Goal: Transaction & Acquisition: Purchase product/service

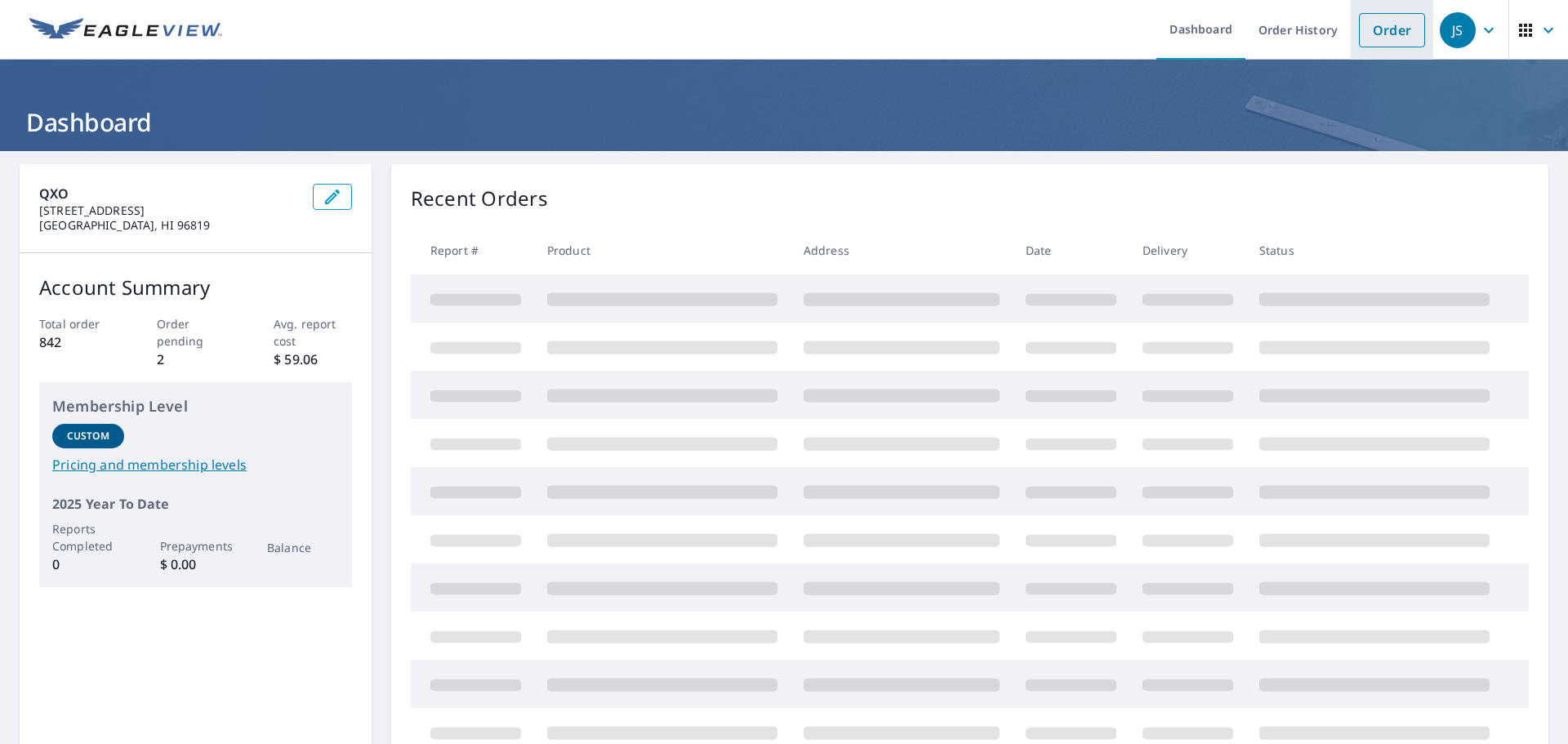
click at [1397, 24] on link "Order" at bounding box center [1392, 30] width 66 height 35
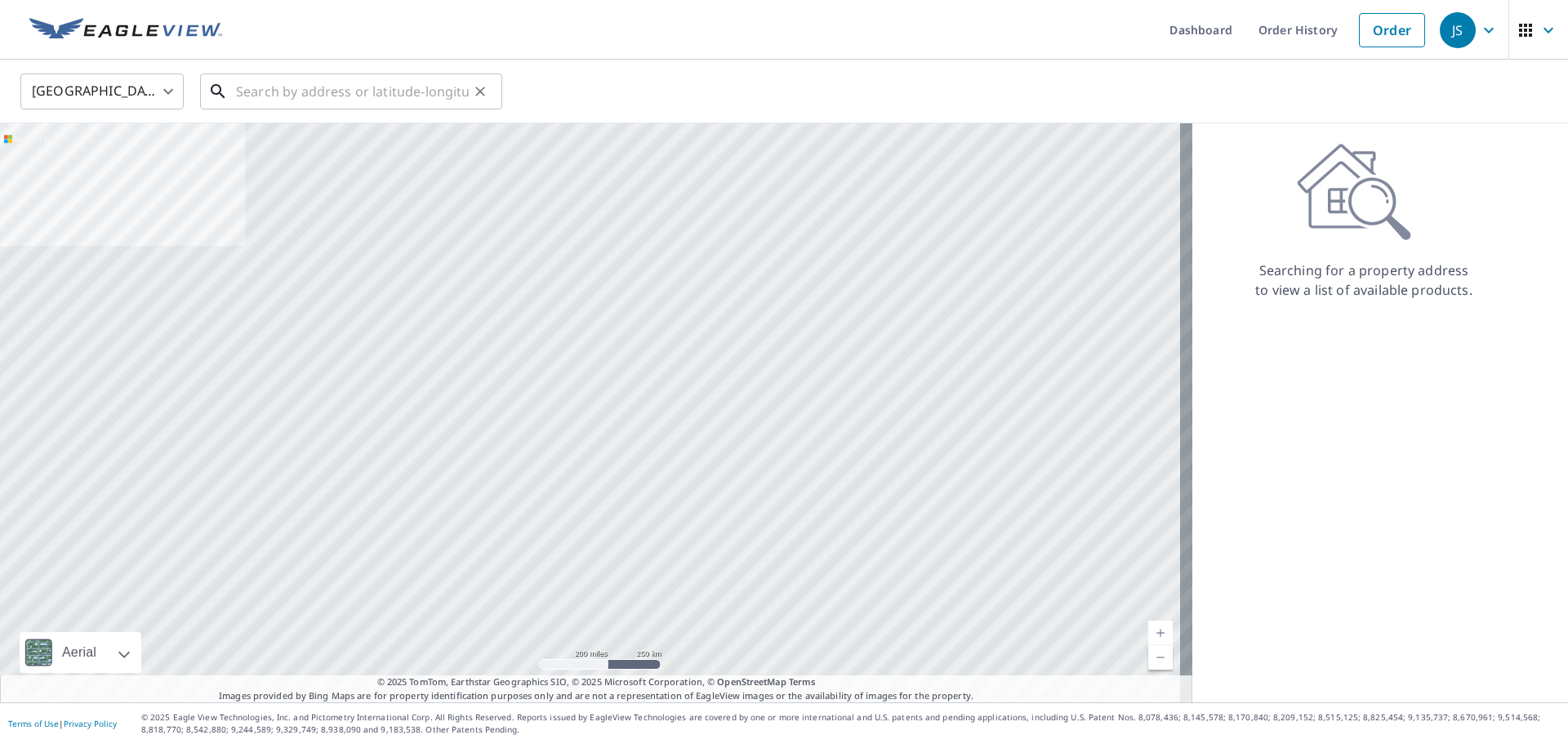
click at [343, 86] on input "text" at bounding box center [352, 91] width 233 height 46
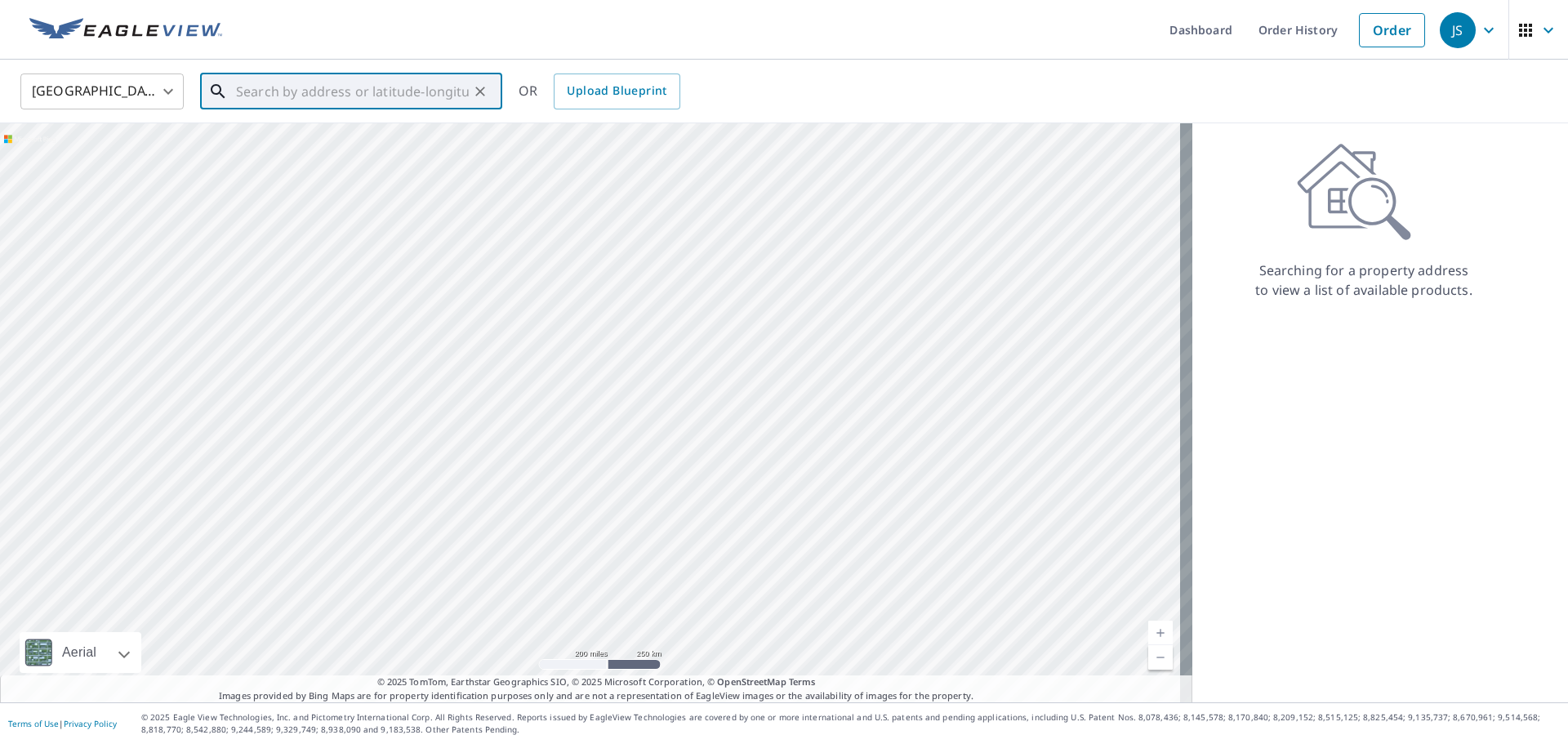
paste input "[STREET_ADDRESS]"
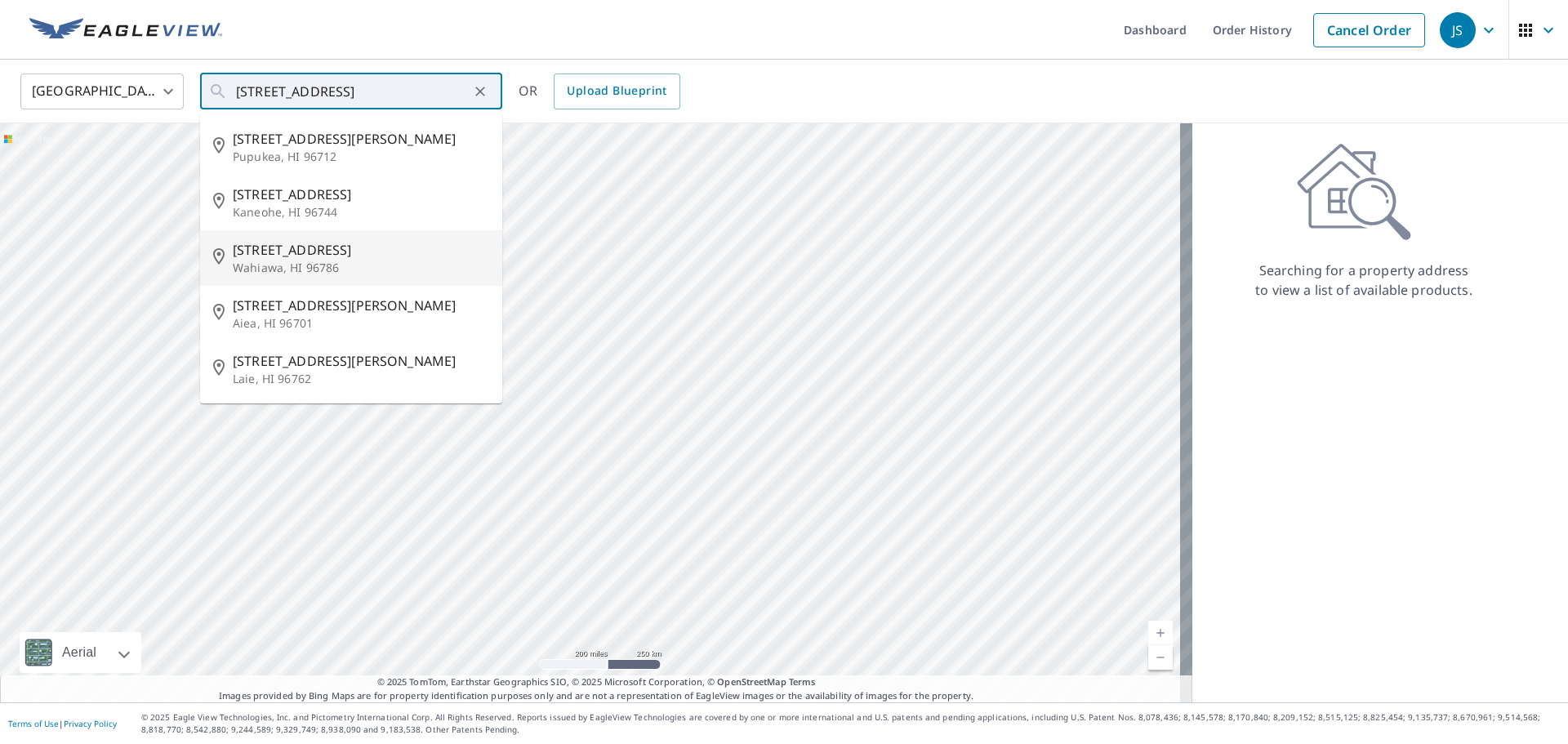
type input "[STREET_ADDRESS][PERSON_NAME]"
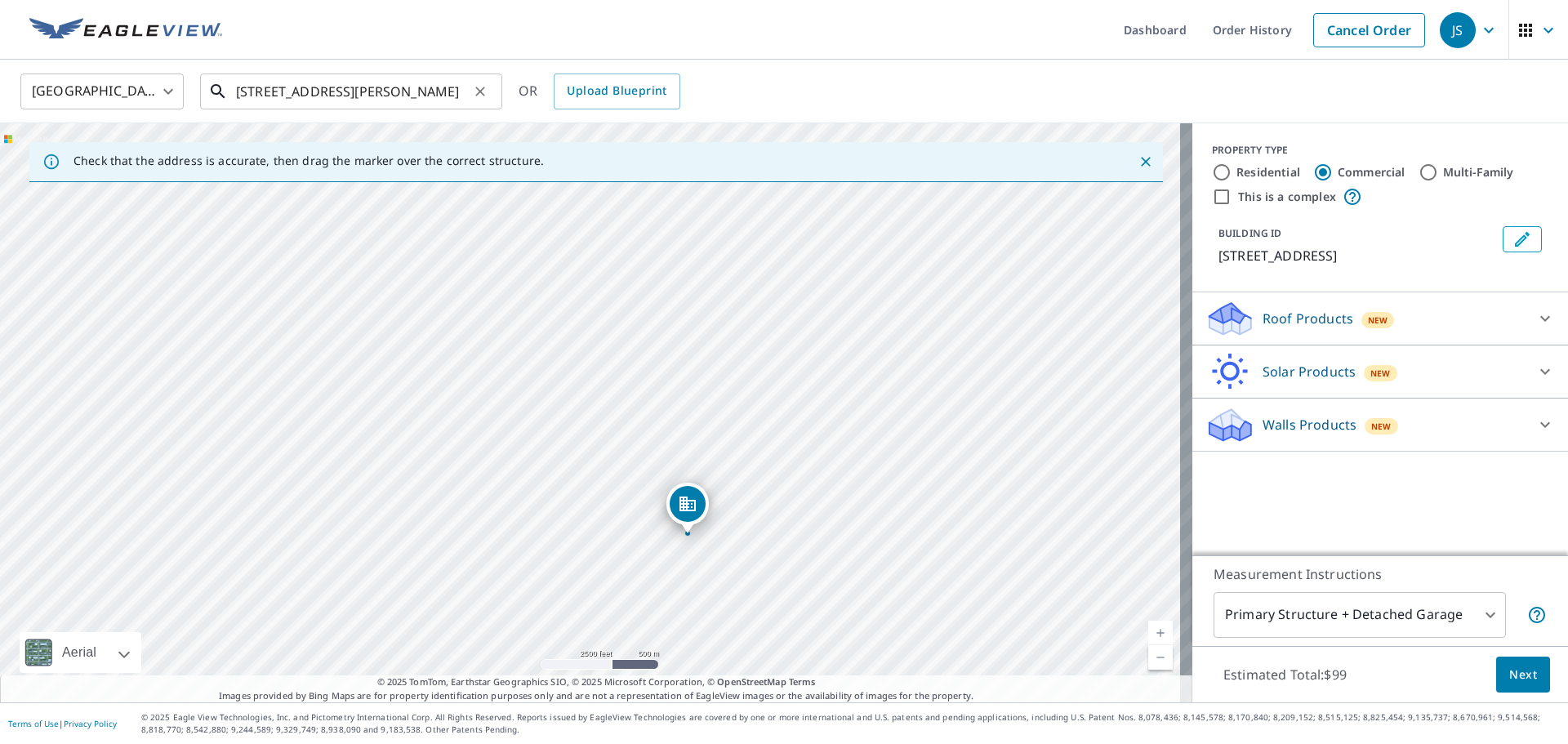
click at [299, 95] on input "[STREET_ADDRESS][PERSON_NAME]" at bounding box center [352, 91] width 233 height 46
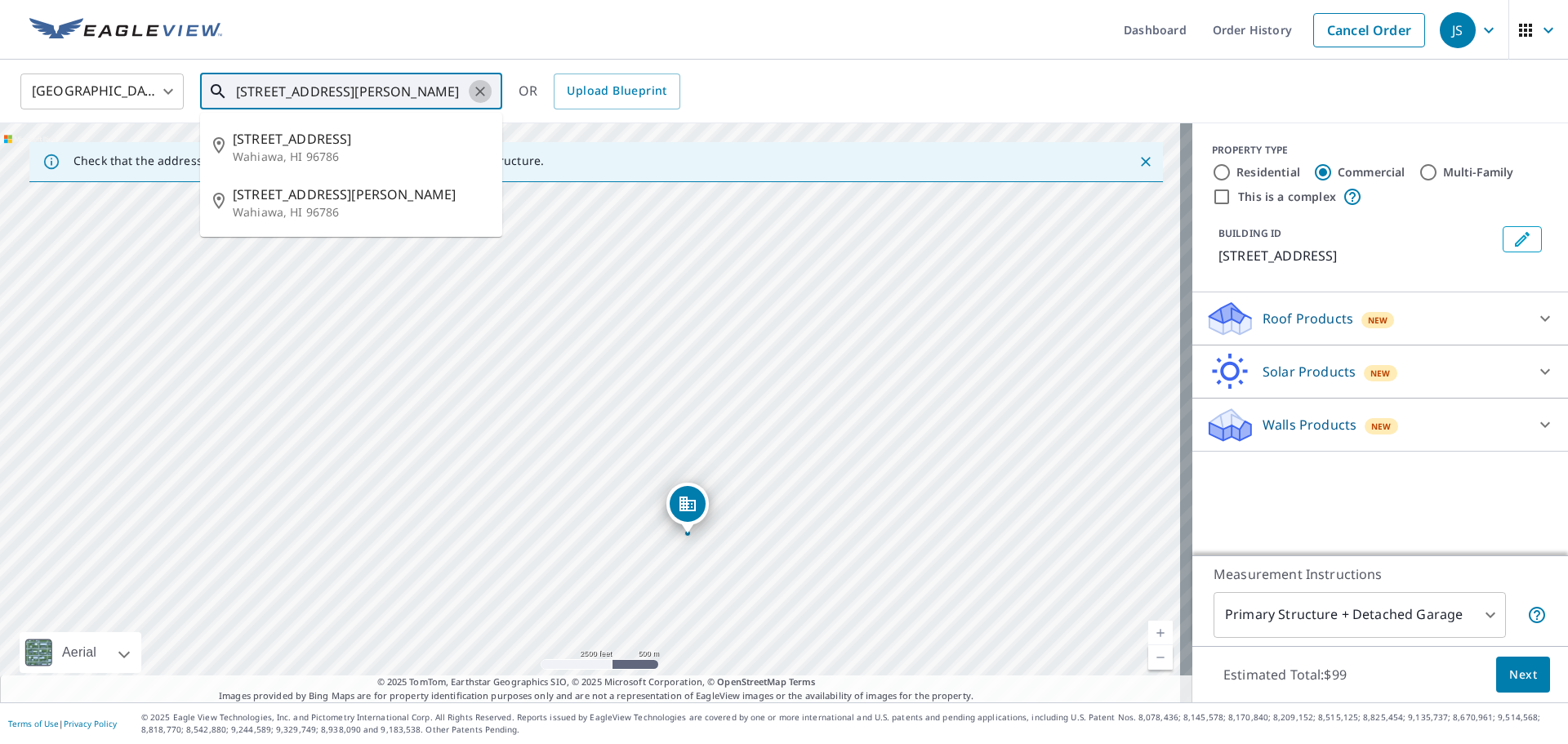
click at [474, 86] on icon "Clear" at bounding box center [479, 91] width 16 height 16
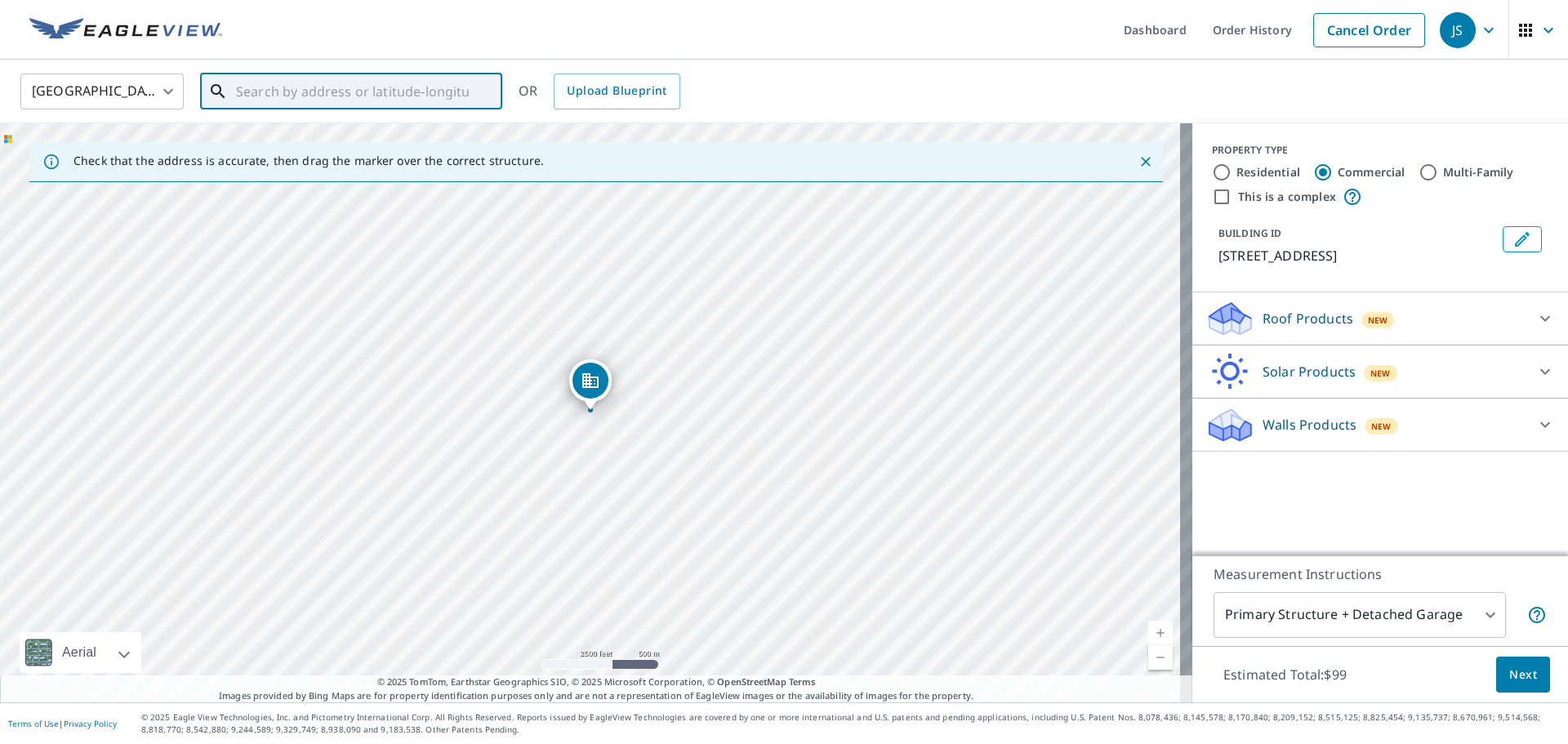
click at [366, 86] on input "text" at bounding box center [352, 91] width 233 height 46
paste input "[STREET_ADDRESS]"
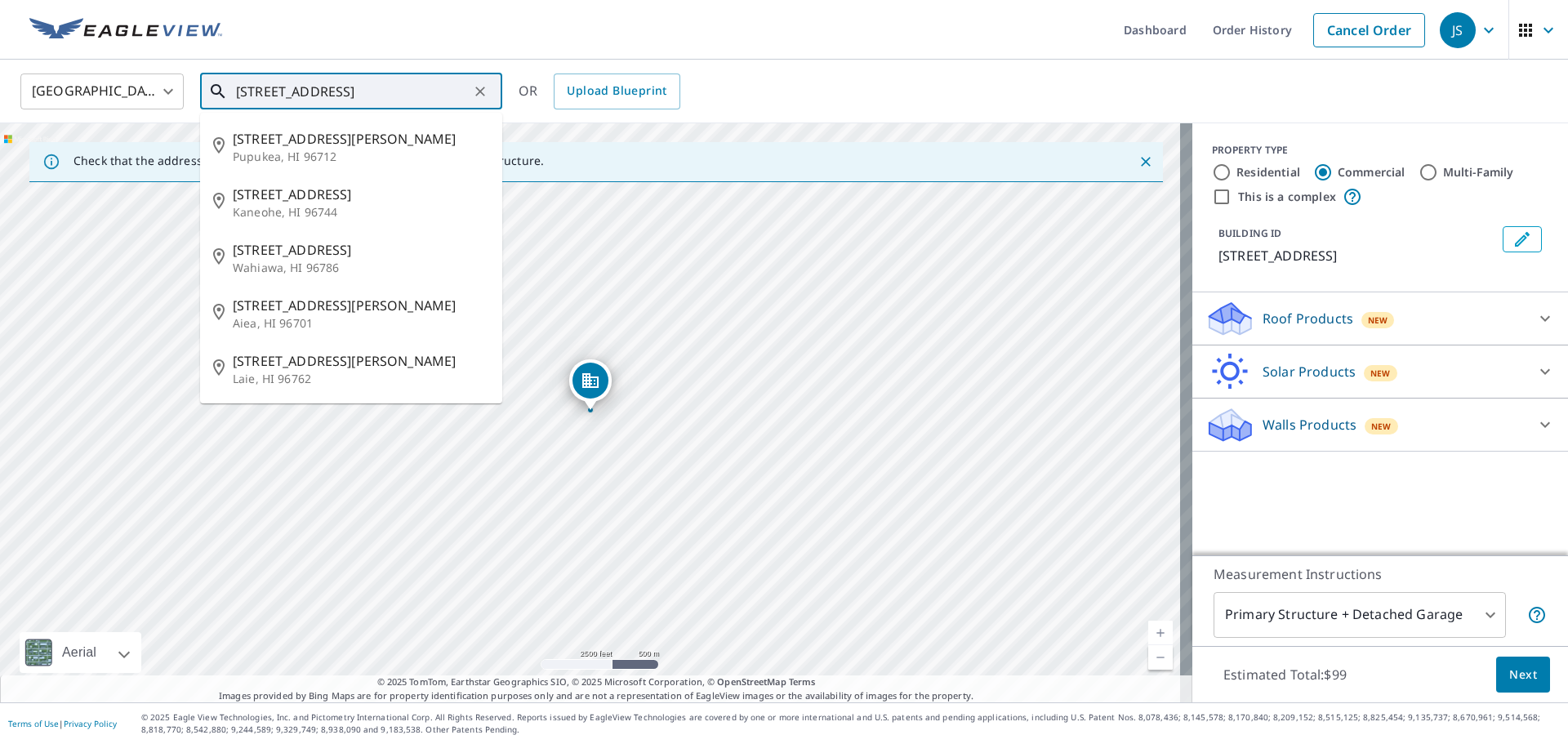
click at [423, 89] on input "[STREET_ADDRESS]" at bounding box center [352, 91] width 233 height 46
click at [426, 88] on input "[STREET_ADDRESS]" at bounding box center [352, 91] width 233 height 46
type input "[STREET_ADDRESS]"
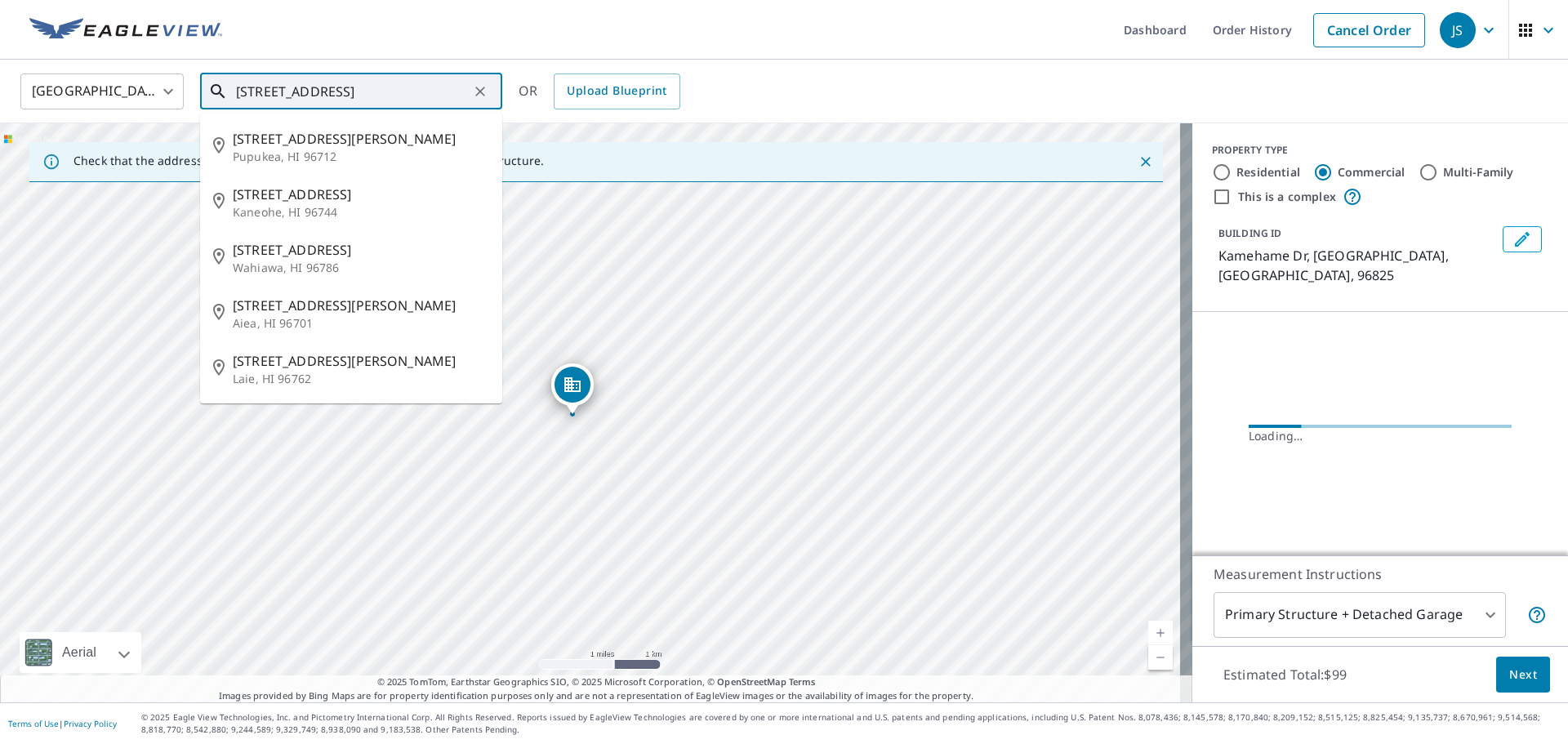
click at [438, 95] on input "[STREET_ADDRESS]" at bounding box center [352, 91] width 233 height 46
click at [438, 100] on input "[STREET_ADDRESS]" at bounding box center [352, 91] width 233 height 46
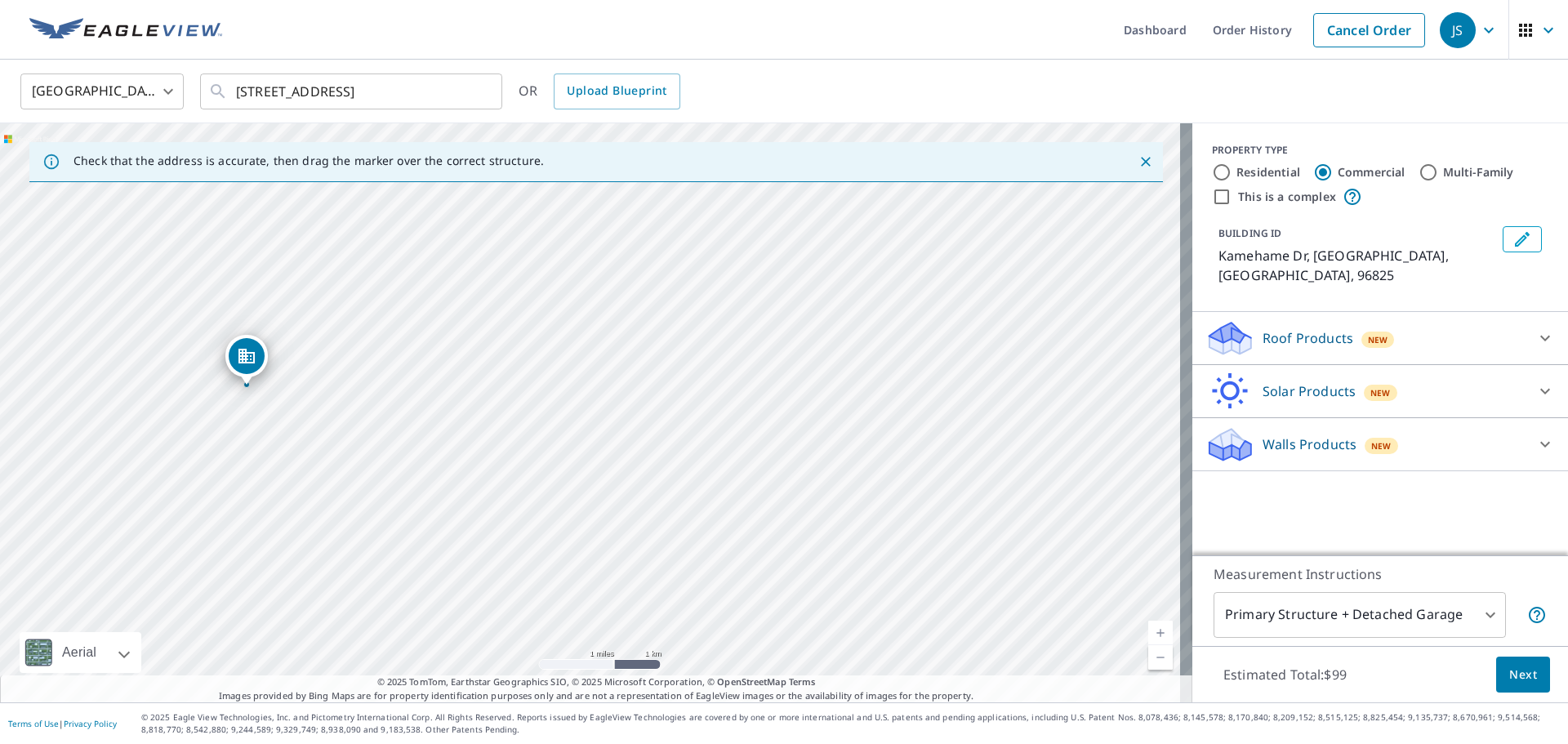
drag, startPoint x: 588, startPoint y: 392, endPoint x: 214, endPoint y: 238, distance: 404.5
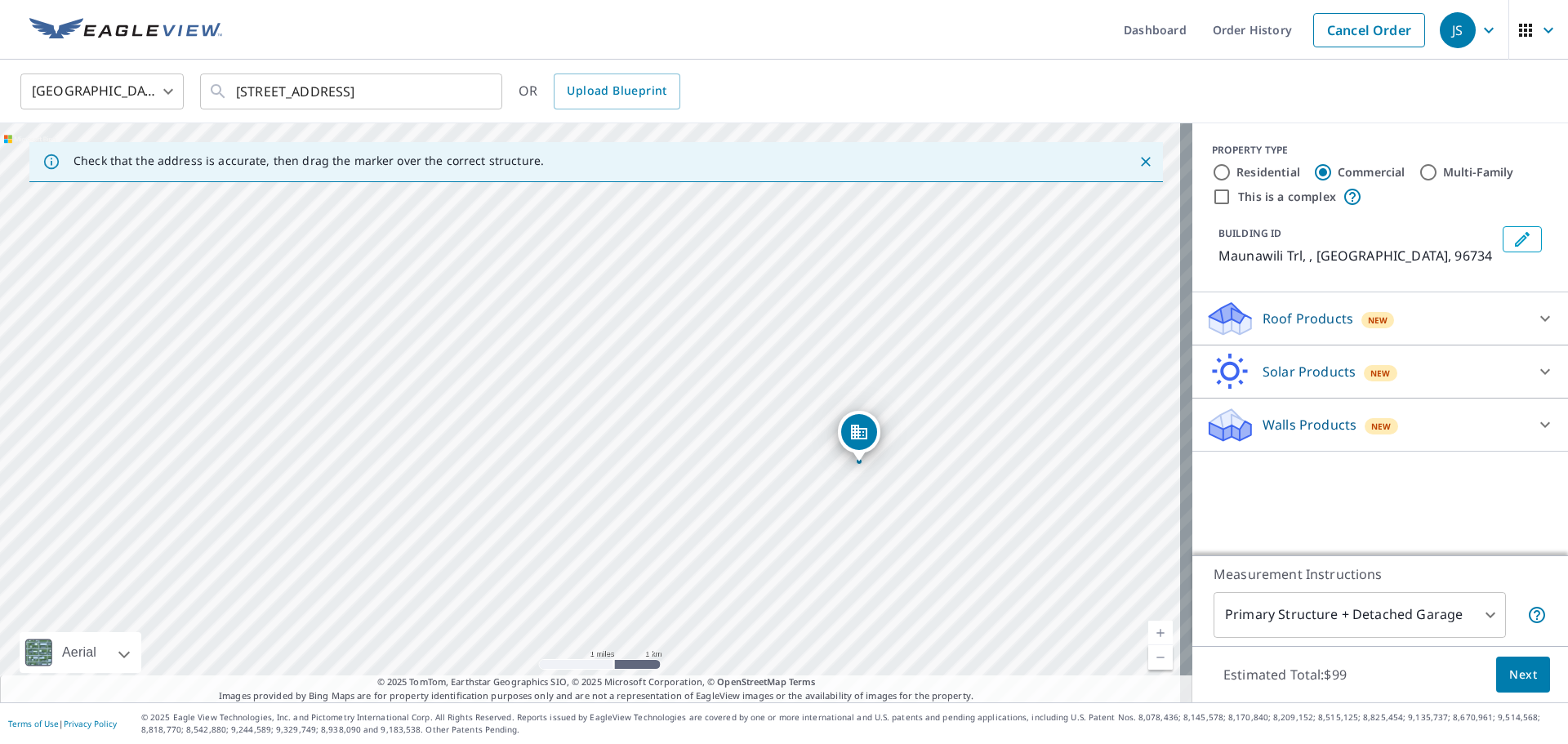
drag, startPoint x: 666, startPoint y: 471, endPoint x: 928, endPoint y: 522, distance: 266.9
click at [937, 523] on div "Maunawili Trl , HI 96734" at bounding box center [596, 413] width 1192 height 579
drag, startPoint x: 844, startPoint y: 464, endPoint x: 250, endPoint y: 238, distance: 635.5
drag, startPoint x: 646, startPoint y: 393, endPoint x: 678, endPoint y: 525, distance: 135.8
click at [678, 525] on div "[STREET_ADDRESS][PERSON_NAME]" at bounding box center [596, 413] width 1192 height 579
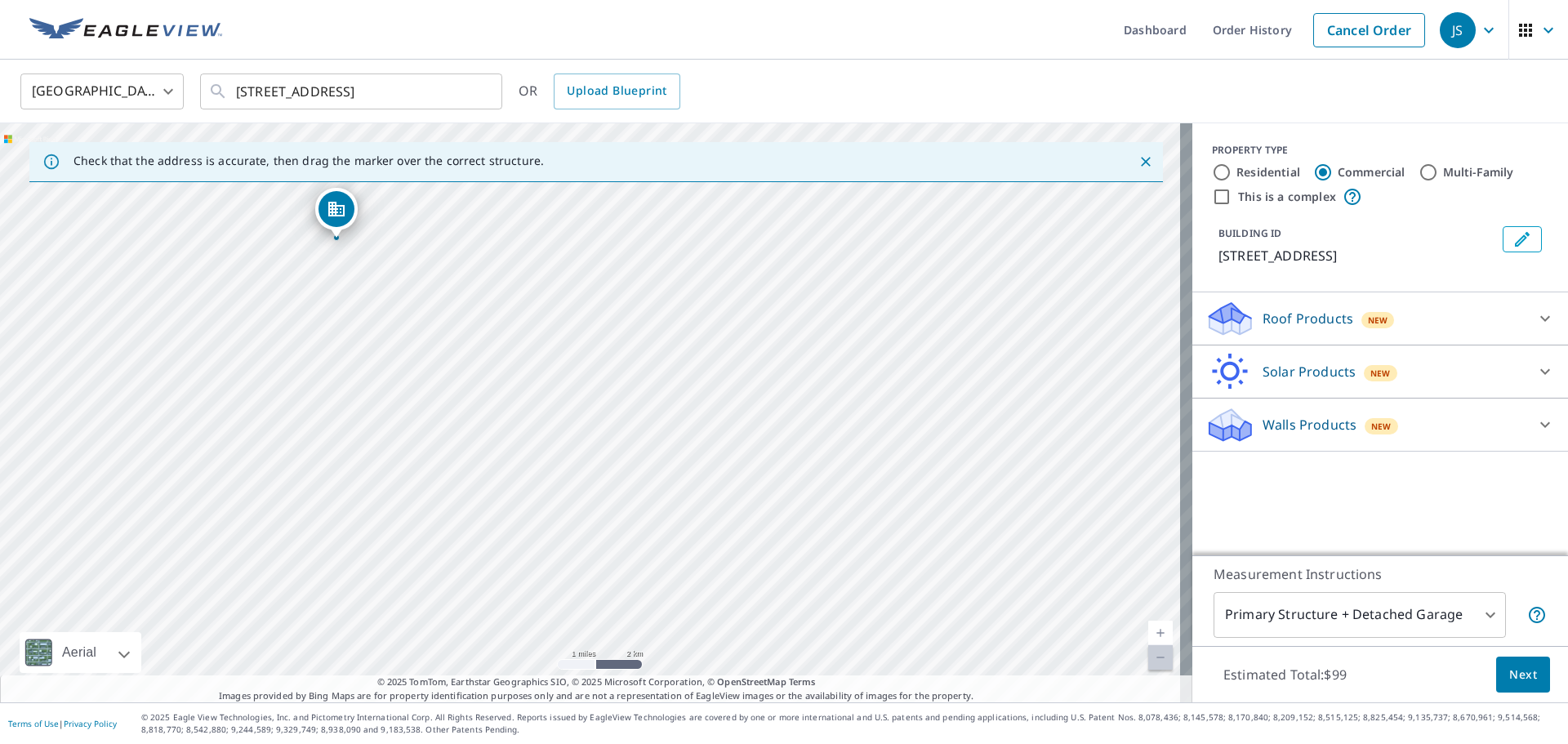
drag, startPoint x: 631, startPoint y: 522, endPoint x: 345, endPoint y: 213, distance: 421.0
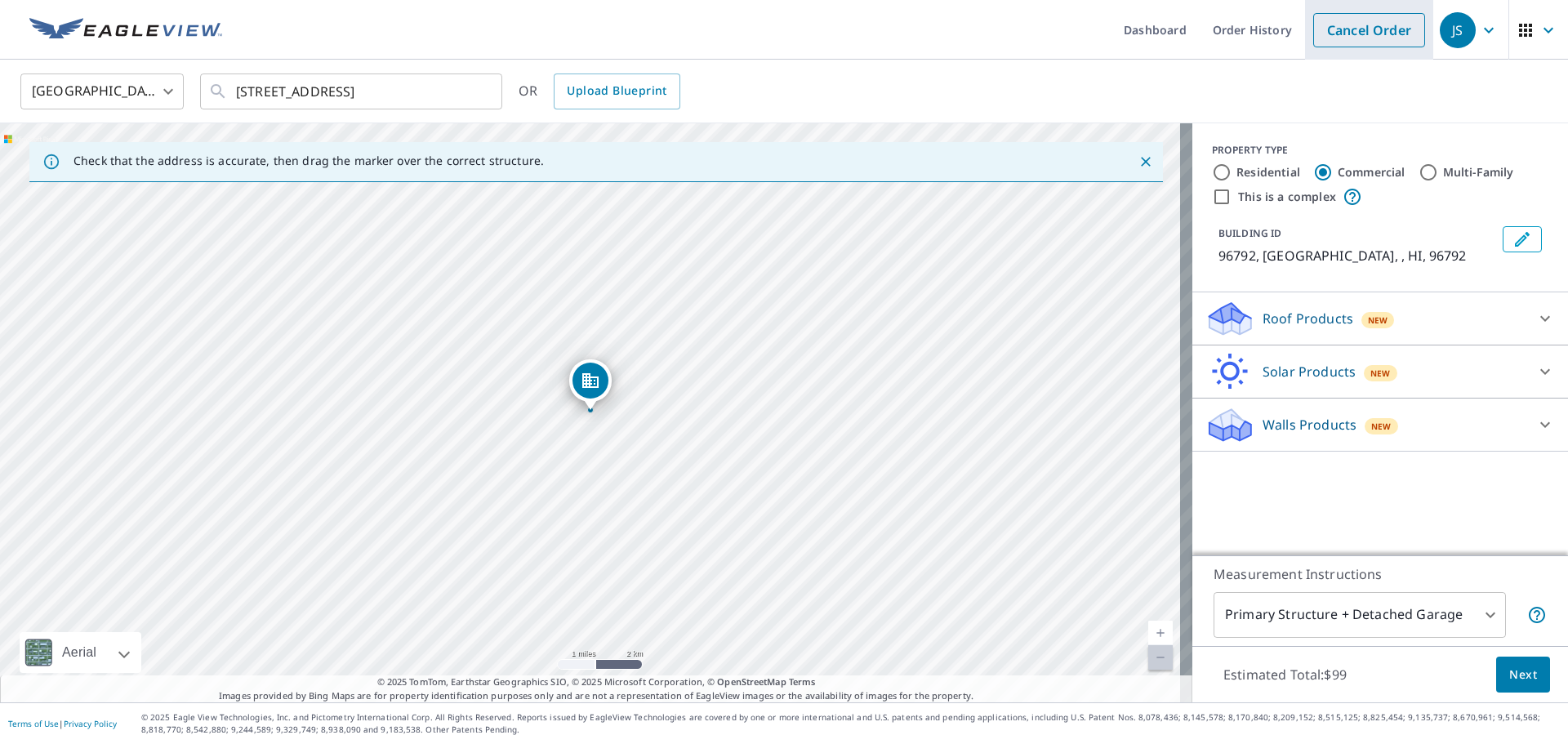
click at [1353, 16] on link "Cancel Order" at bounding box center [1370, 30] width 112 height 35
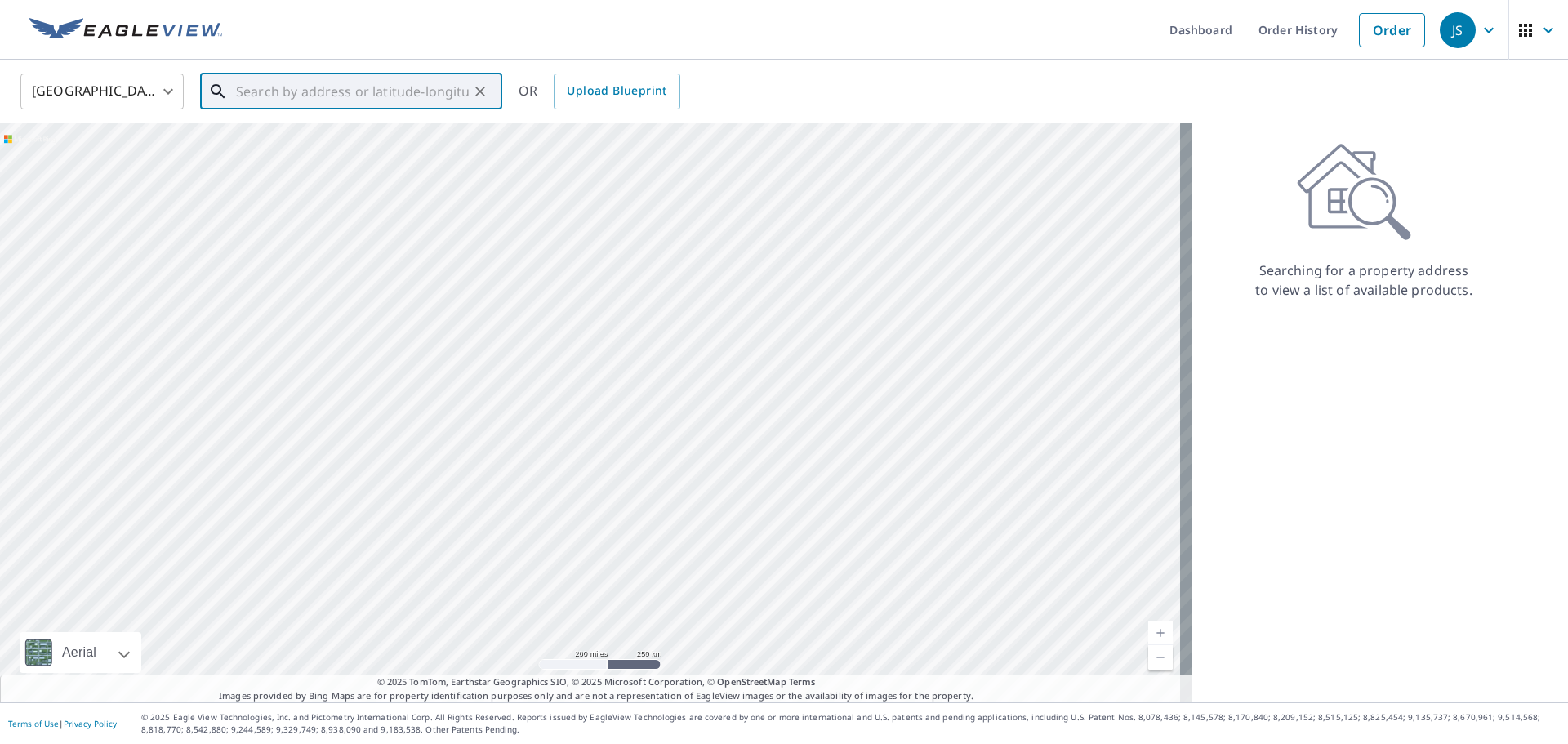
click at [327, 95] on input "text" at bounding box center [352, 91] width 233 height 46
paste input "[STREET_ADDRESS]"
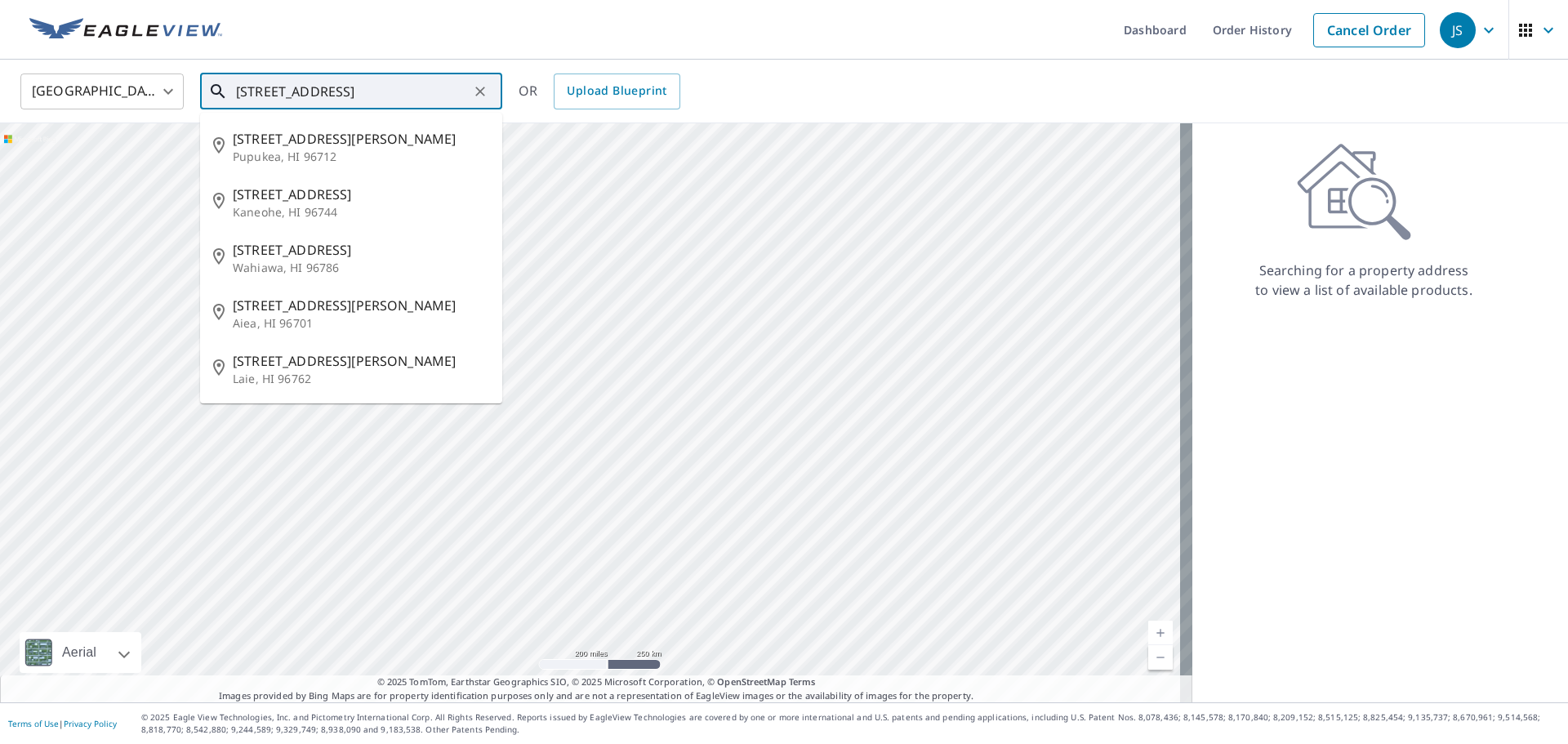
click at [435, 93] on input "[STREET_ADDRESS]" at bounding box center [352, 91] width 233 height 46
type input "[STREET_ADDRESS]."
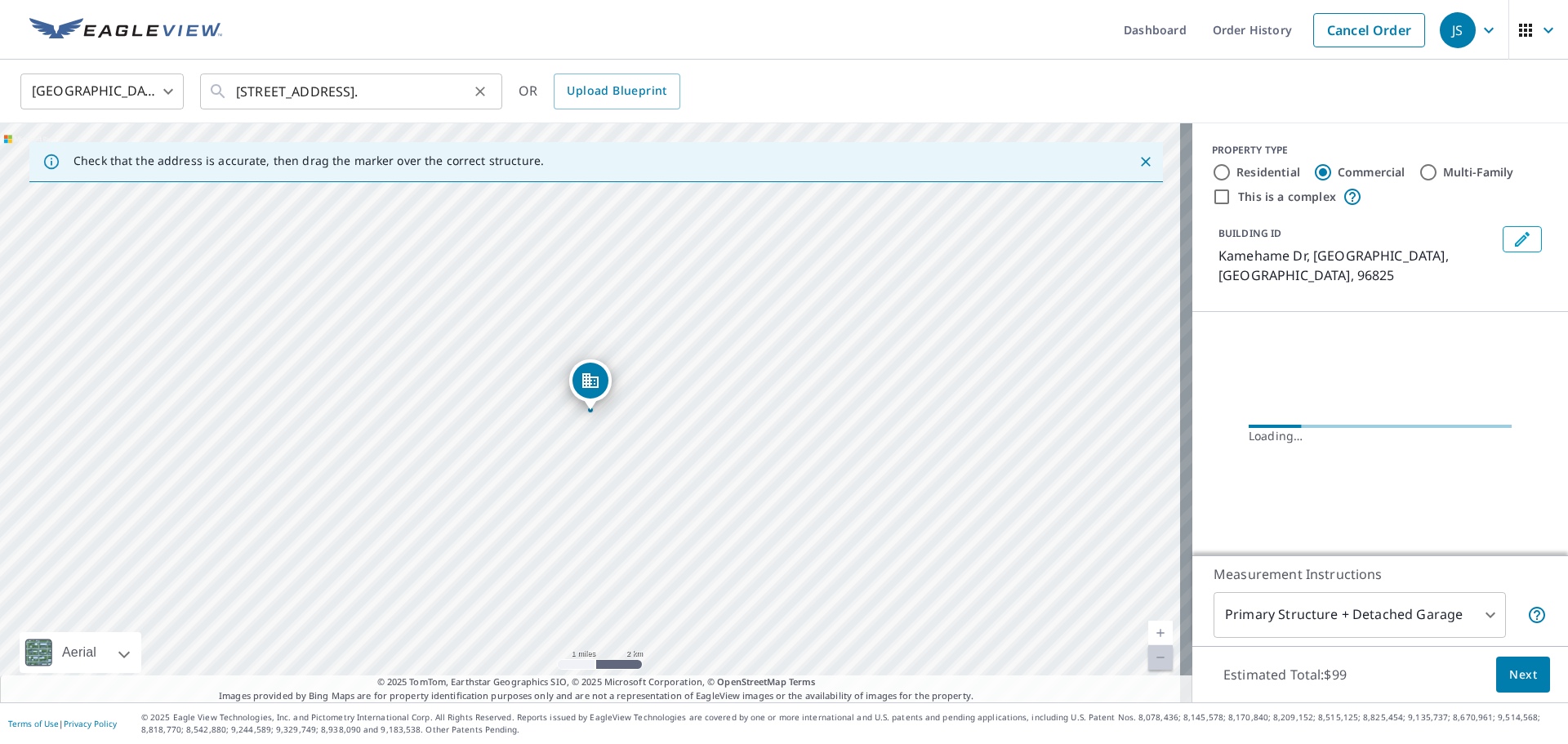
click at [483, 92] on icon "Clear" at bounding box center [479, 91] width 16 height 16
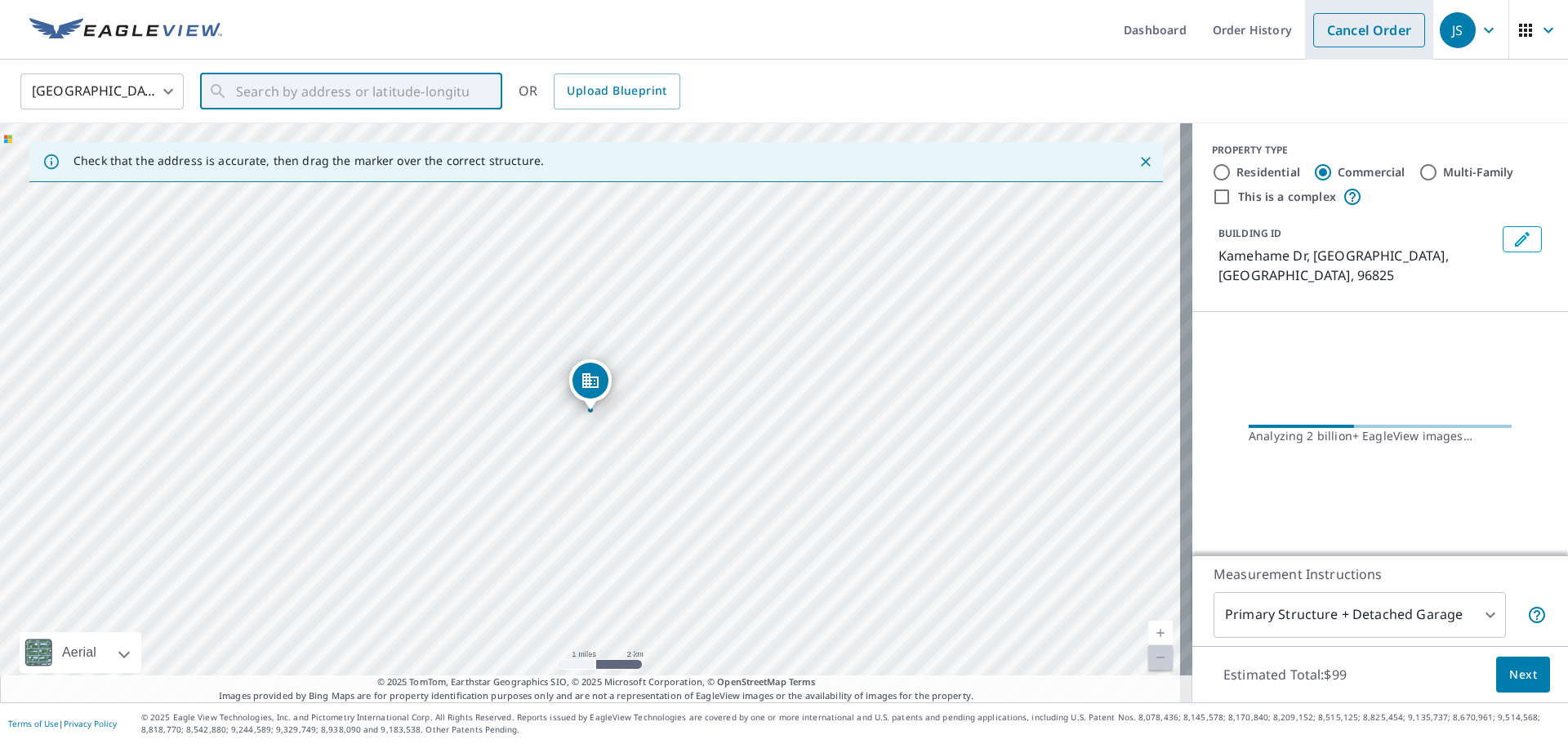
click at [1340, 24] on link "Cancel Order" at bounding box center [1370, 30] width 112 height 35
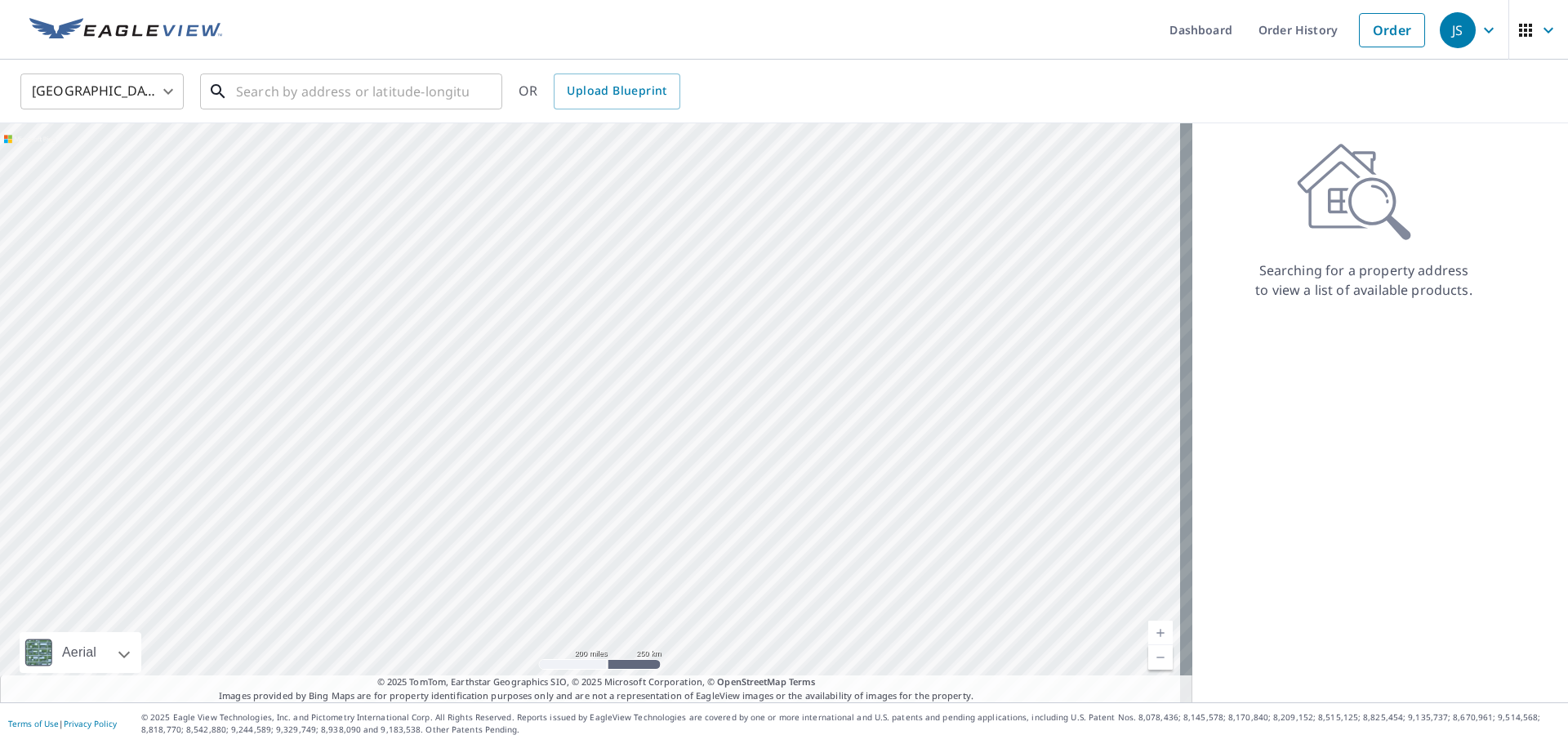
click at [302, 99] on input "text" at bounding box center [352, 91] width 233 height 46
paste input "[STREET_ADDRESS][PERSON_NAME]"
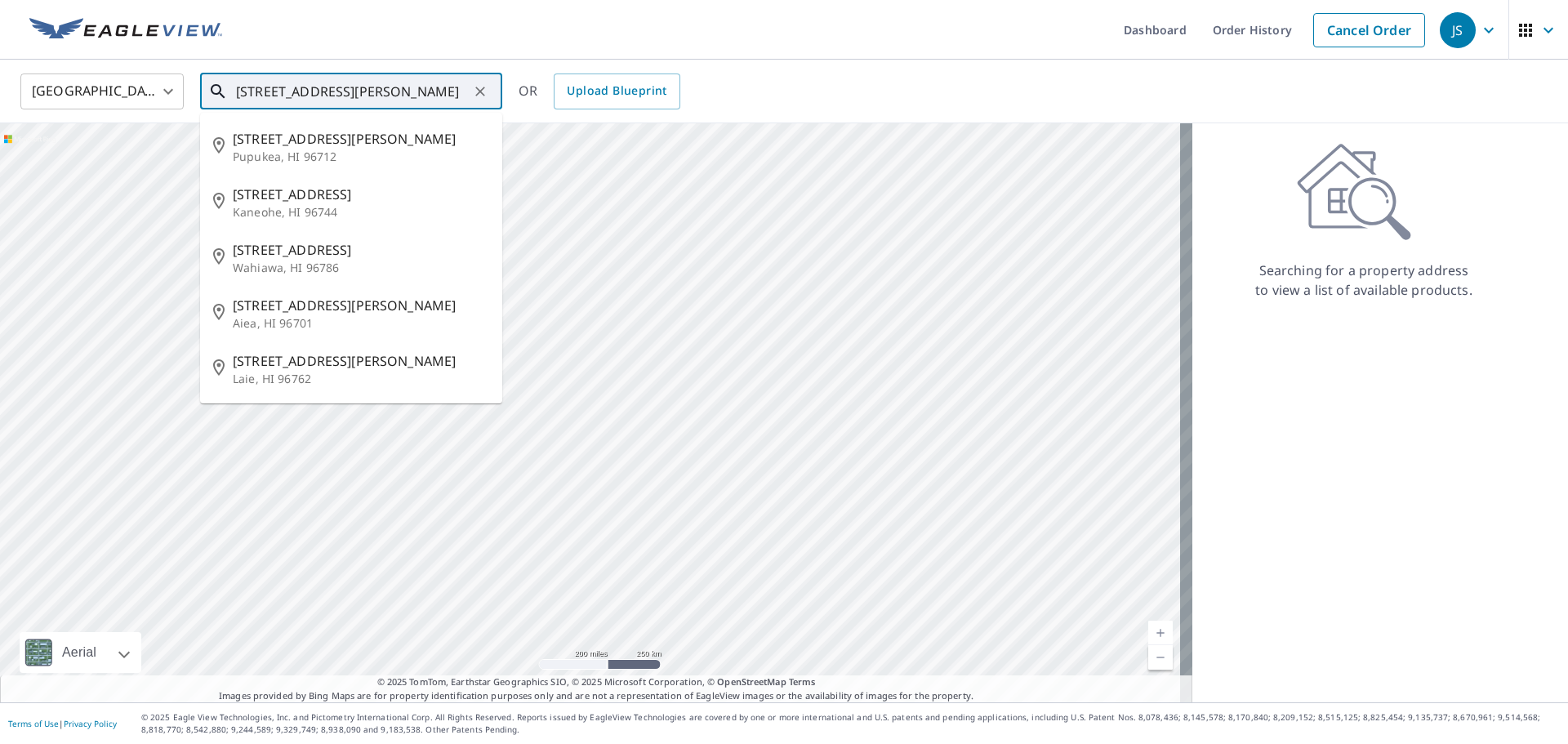
type input "[STREET_ADDRESS][PERSON_NAME]"
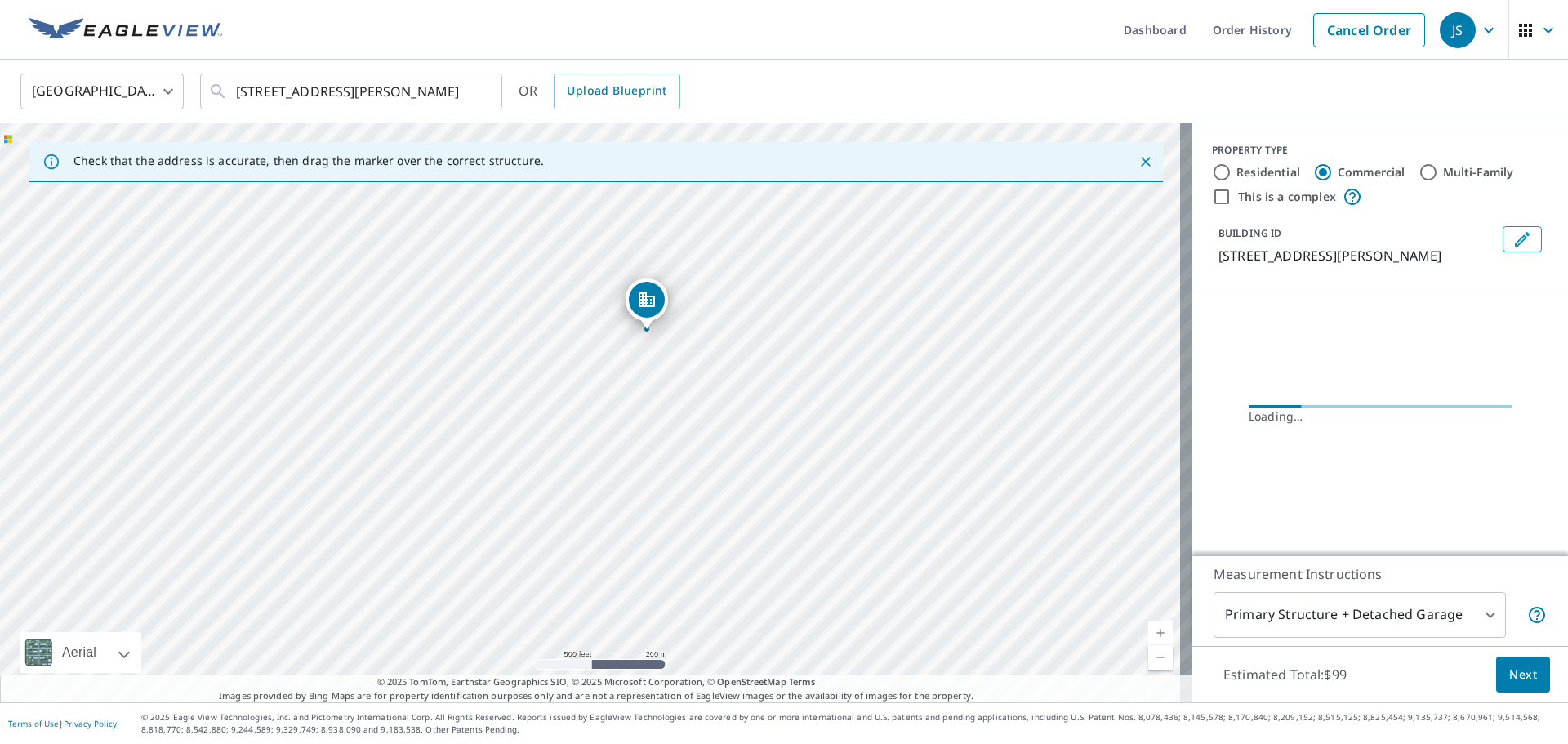
drag, startPoint x: 633, startPoint y: 275, endPoint x: 662, endPoint y: 393, distance: 121.5
click at [662, 393] on div "[STREET_ADDRESS][PERSON_NAME]" at bounding box center [596, 413] width 1192 height 579
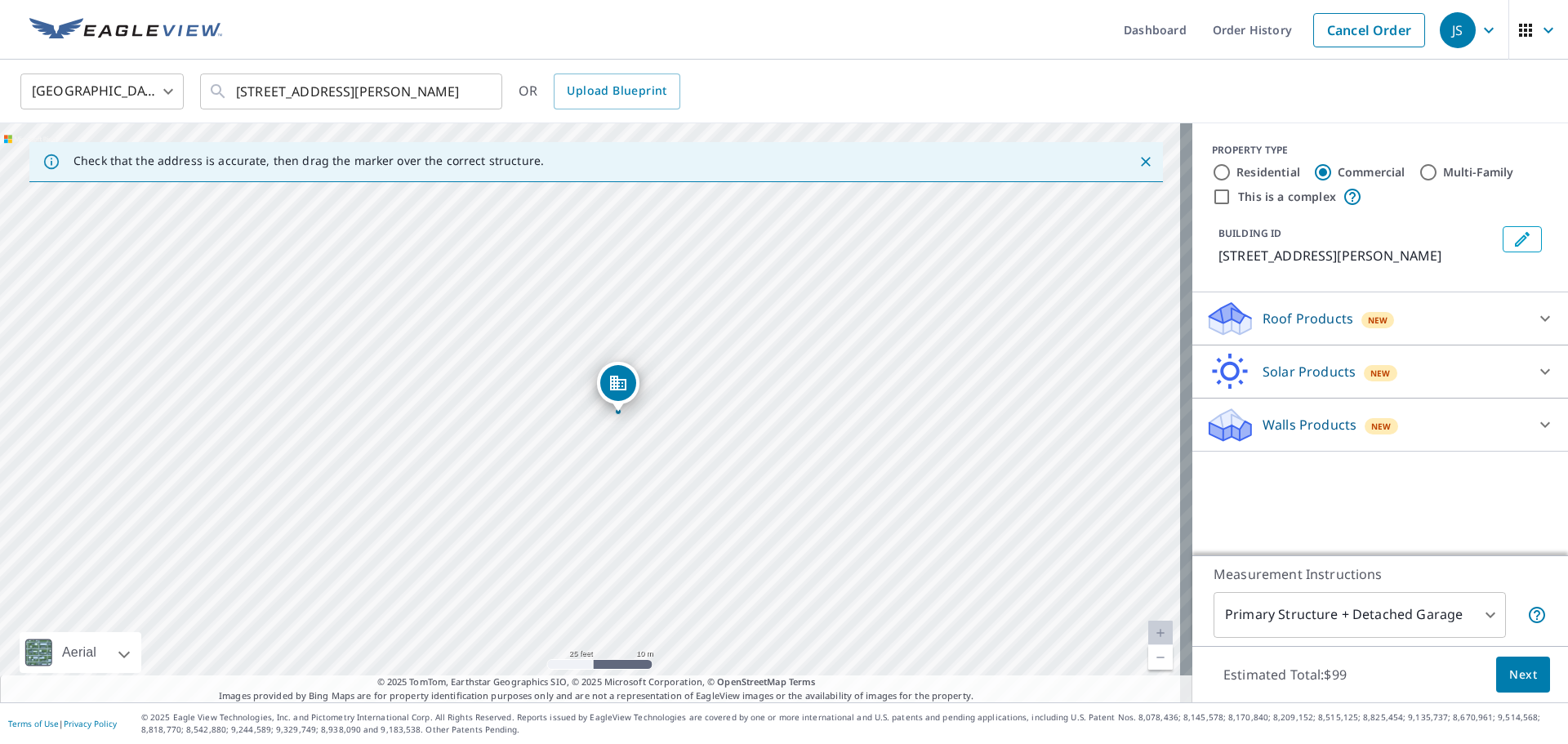
click at [1387, 322] on div "Roof Products New" at bounding box center [1365, 319] width 321 height 38
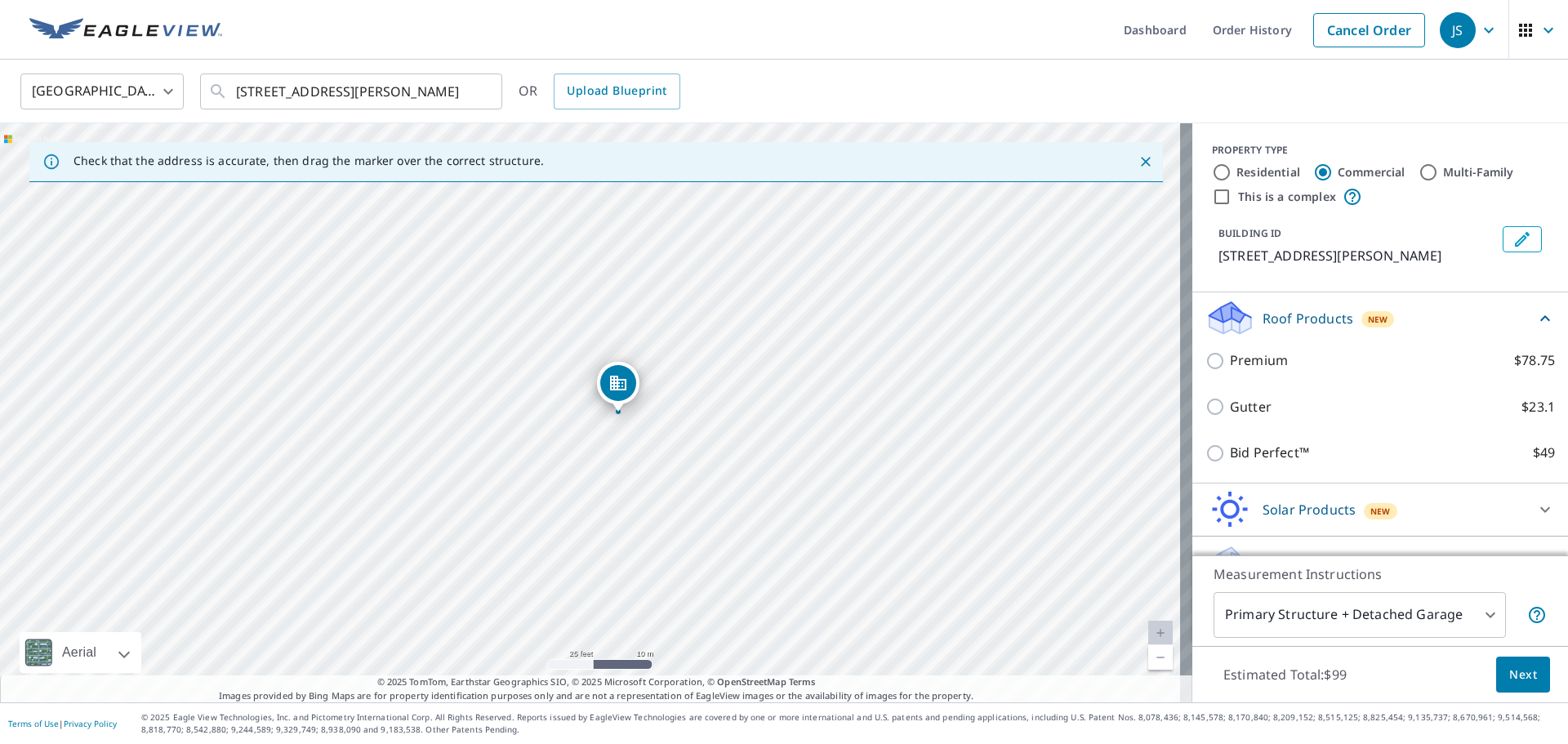
click at [1246, 384] on div "Premium $78.75" at bounding box center [1380, 361] width 349 height 47
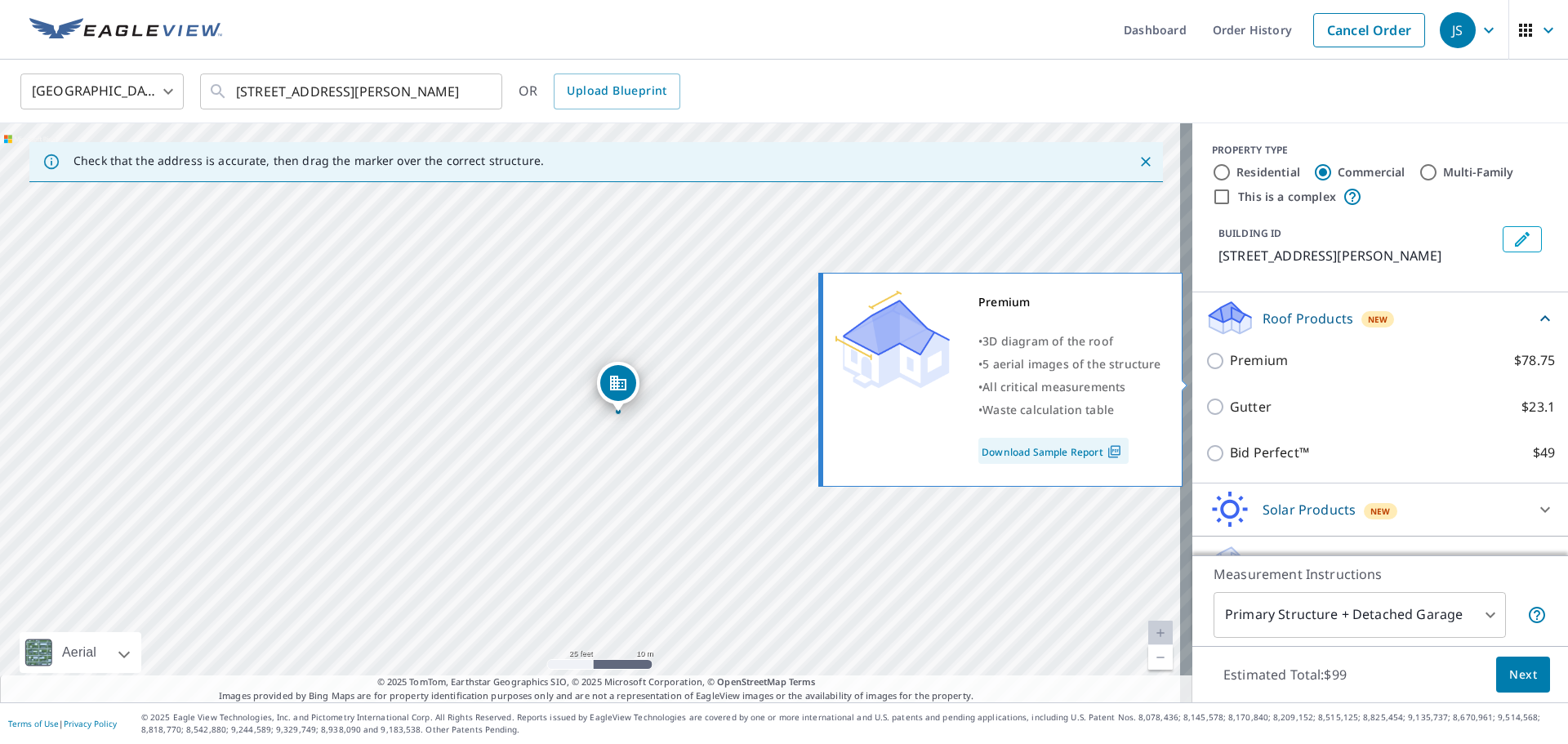
click at [1215, 371] on input "Premium $78.75" at bounding box center [1218, 361] width 24 height 20
checkbox input "true"
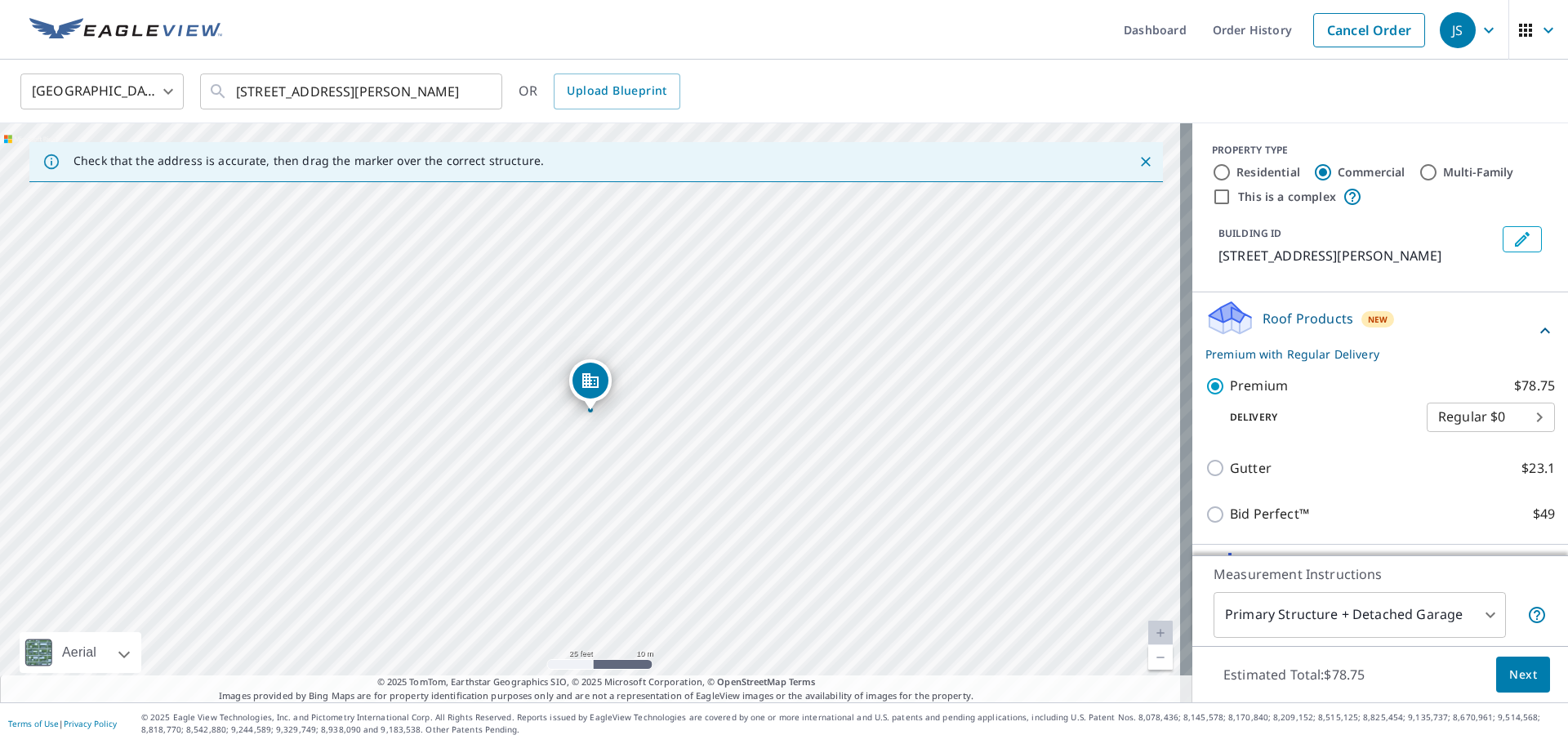
click at [1218, 196] on input "This is a complex" at bounding box center [1221, 196] width 20 height 20
checkbox input "true"
type input "4"
checkbox input "false"
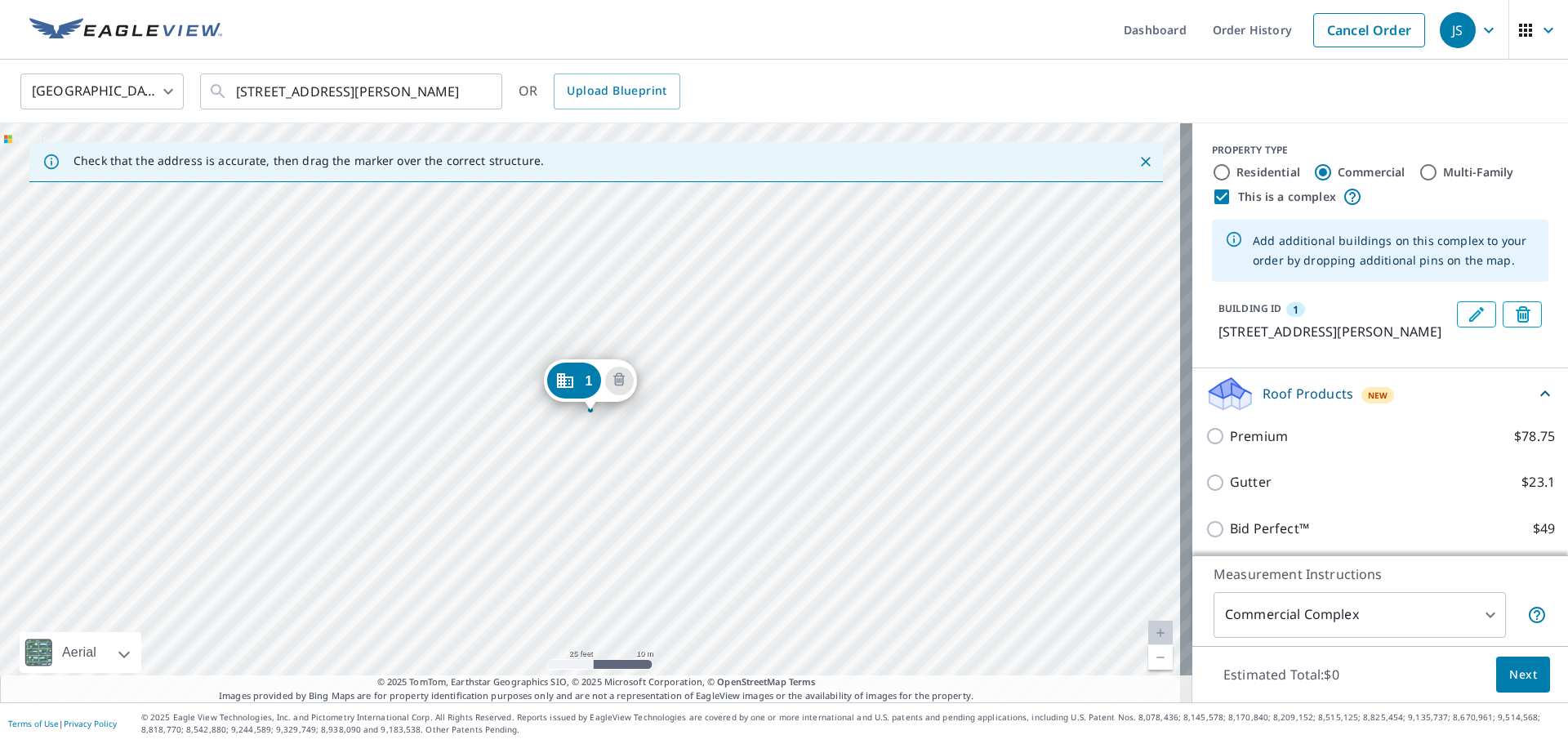
click at [503, 351] on div "[STREET_ADDRESS][PERSON_NAME]" at bounding box center [596, 413] width 1192 height 579
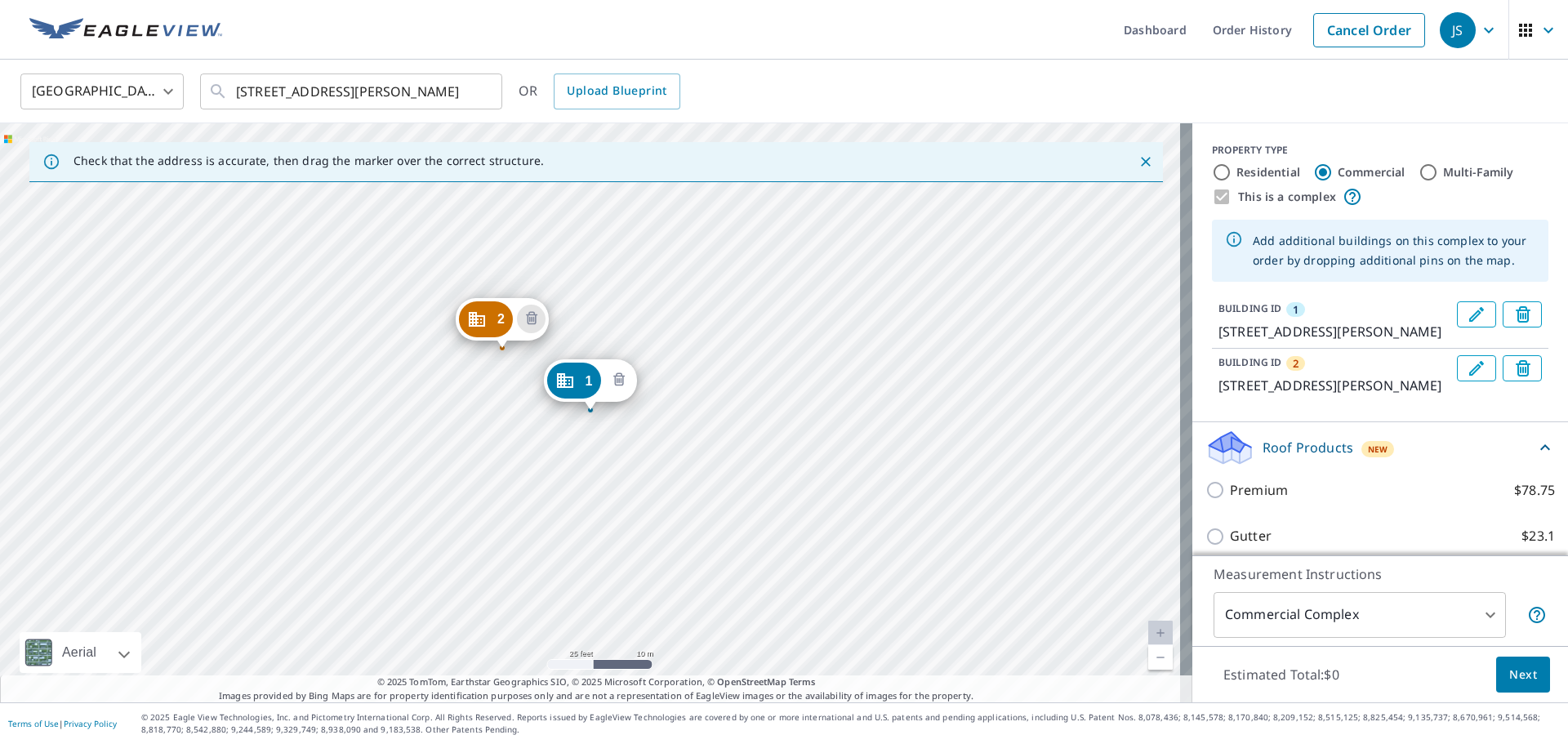
click at [621, 379] on icon "Delete building 1" at bounding box center [619, 380] width 5 height 5
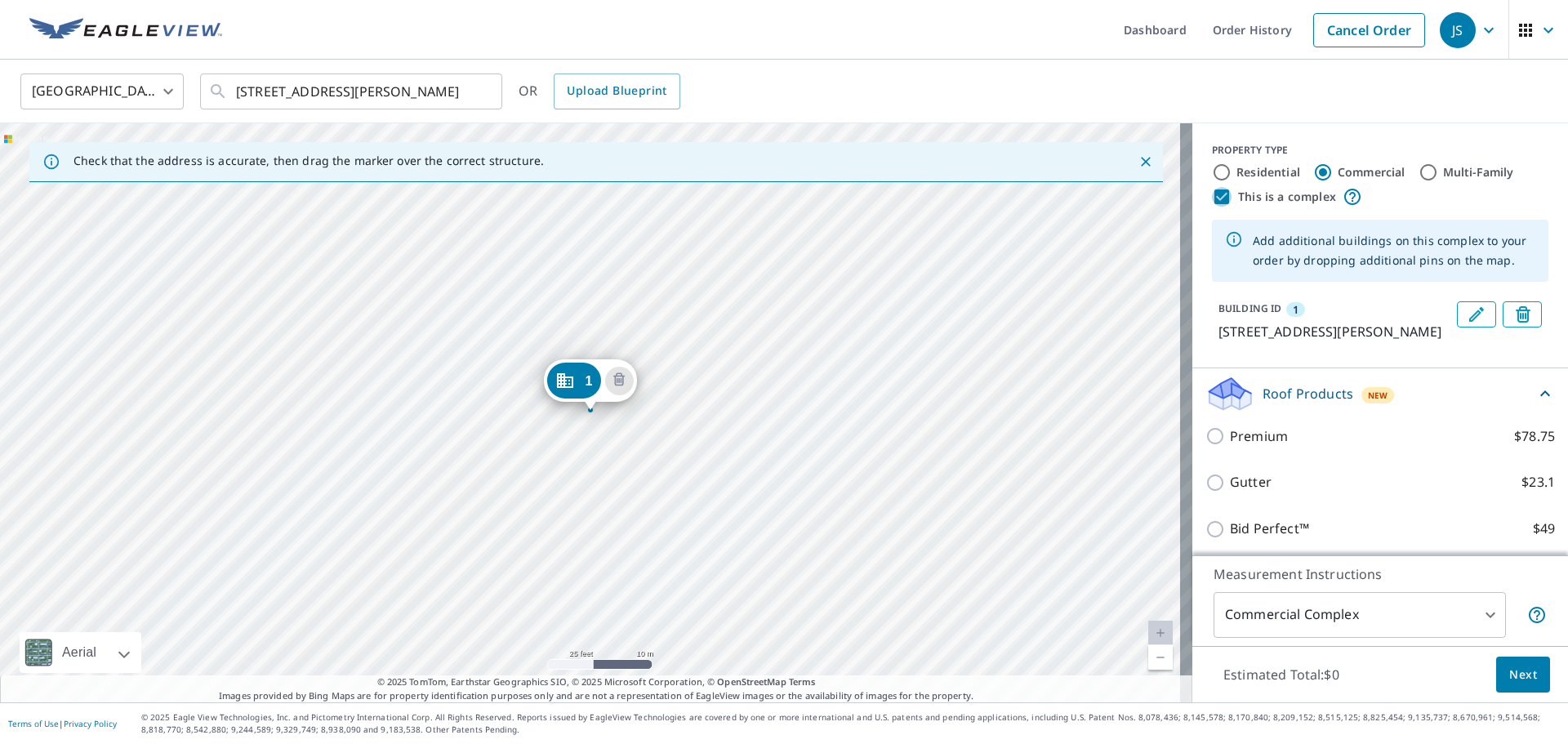
click at [1212, 196] on input "This is a complex" at bounding box center [1221, 196] width 20 height 20
checkbox input "false"
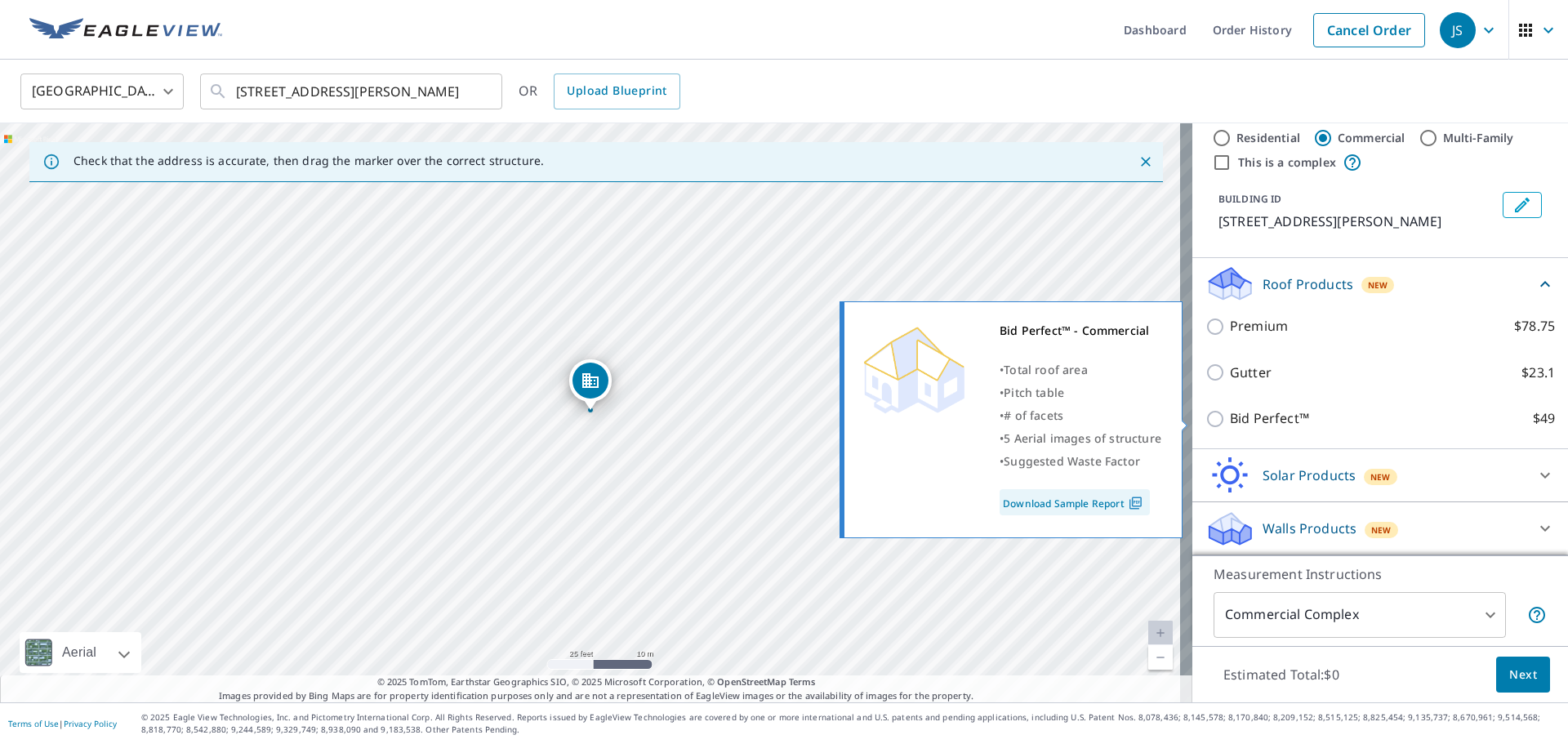
scroll to position [54, 0]
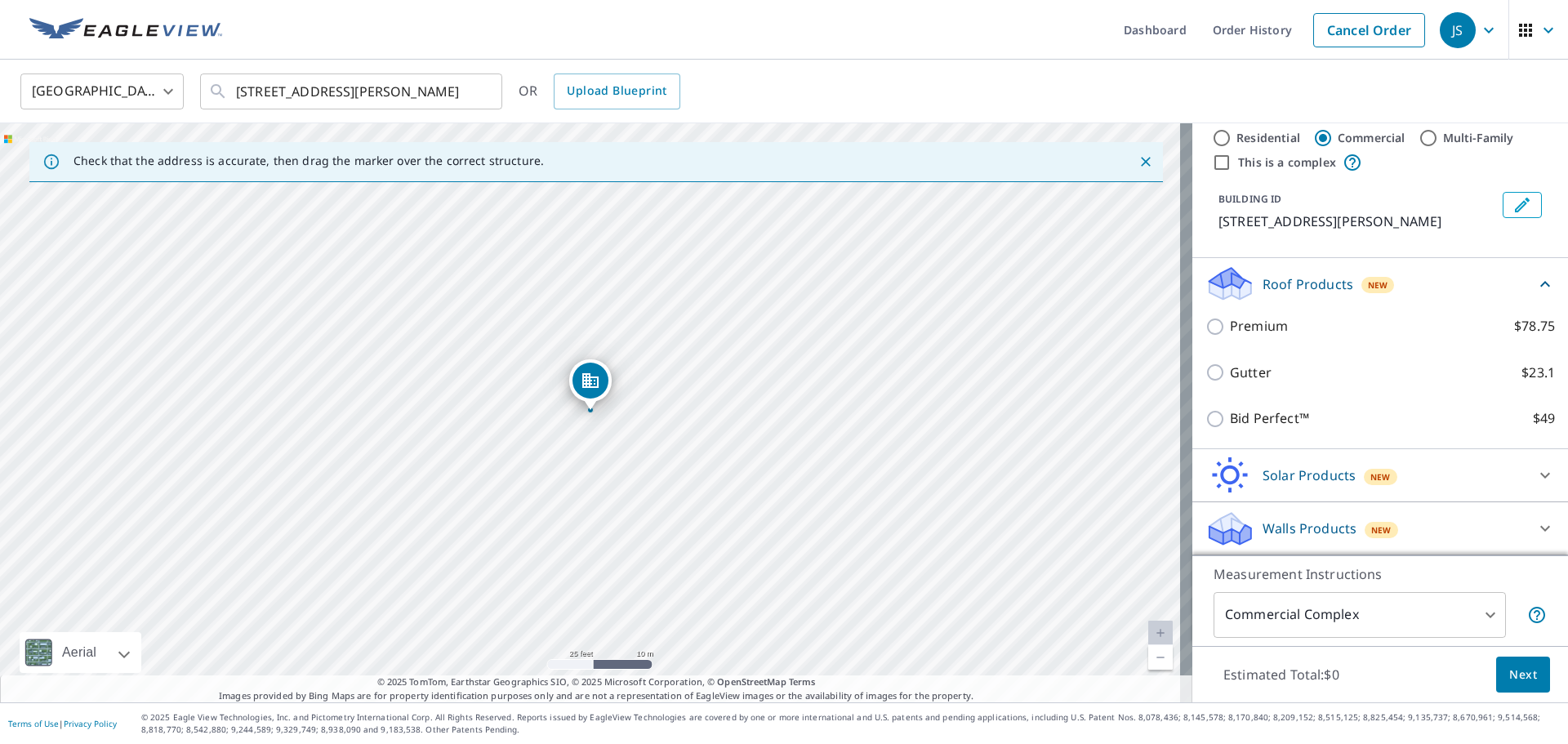
click at [1477, 619] on body "JS JS Dashboard Order History Cancel Order JS United States [GEOGRAPHIC_DATA] ​…" at bounding box center [784, 372] width 1568 height 744
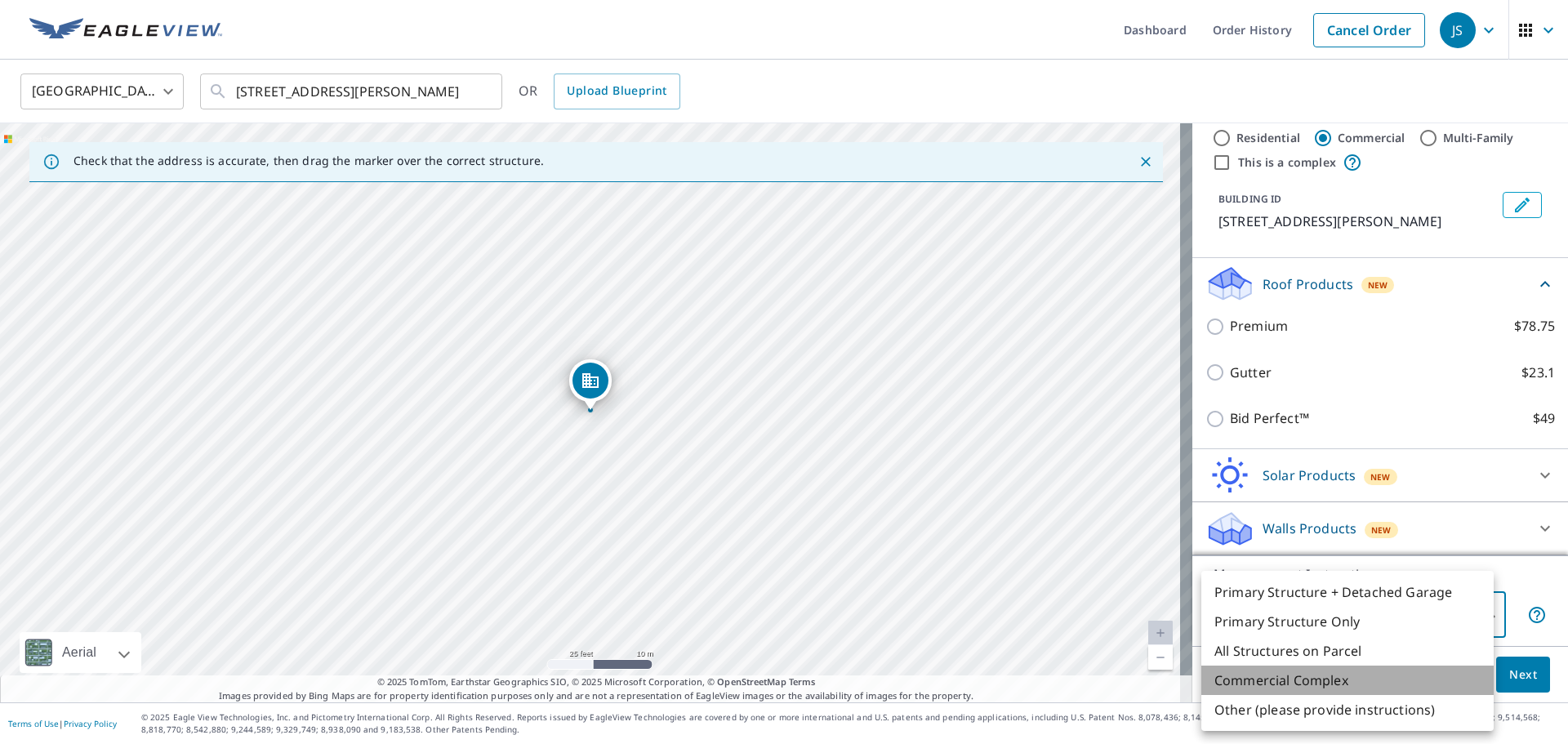
click at [1437, 678] on li "Commercial Complex" at bounding box center [1347, 680] width 292 height 29
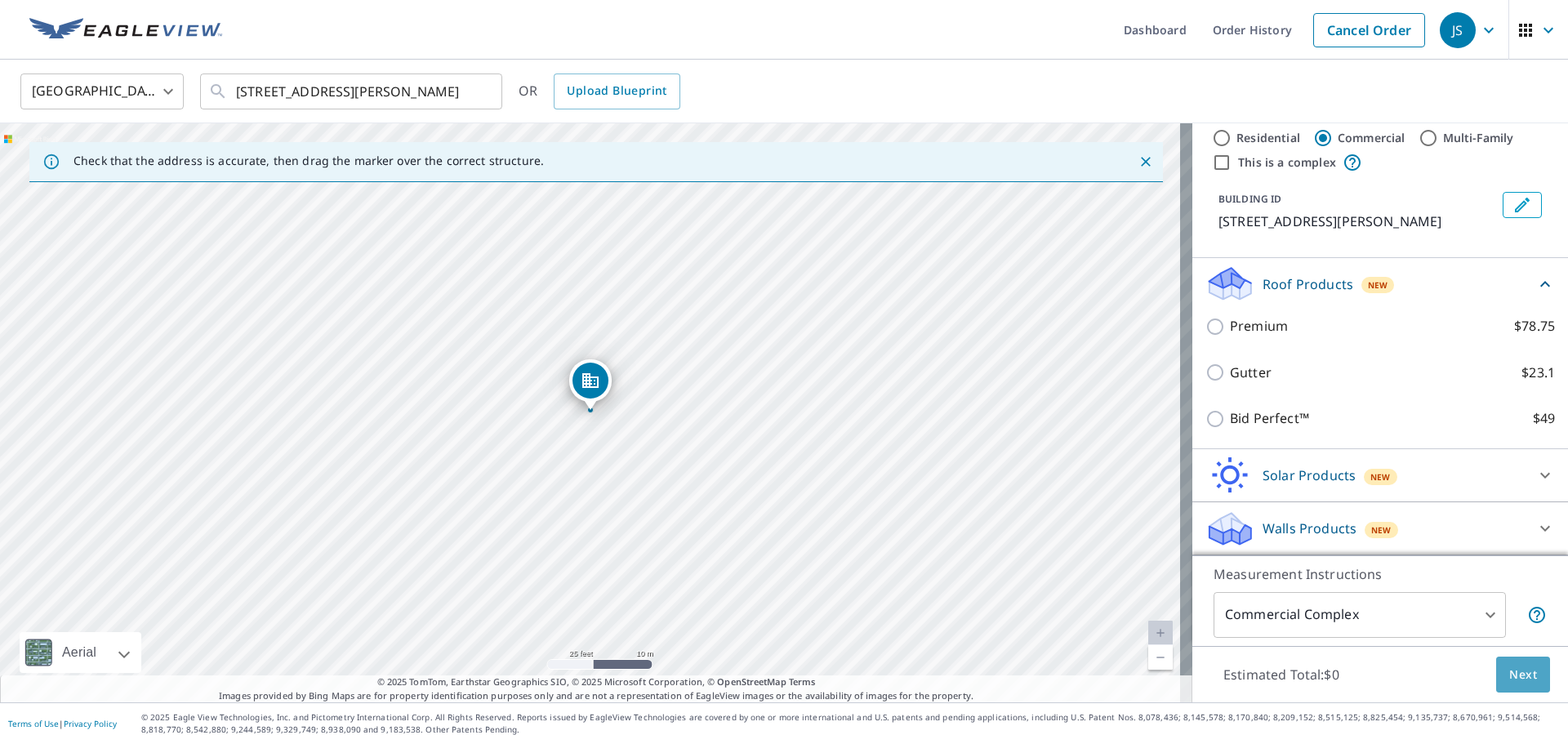
click at [1509, 673] on span "Next" at bounding box center [1523, 676] width 28 height 21
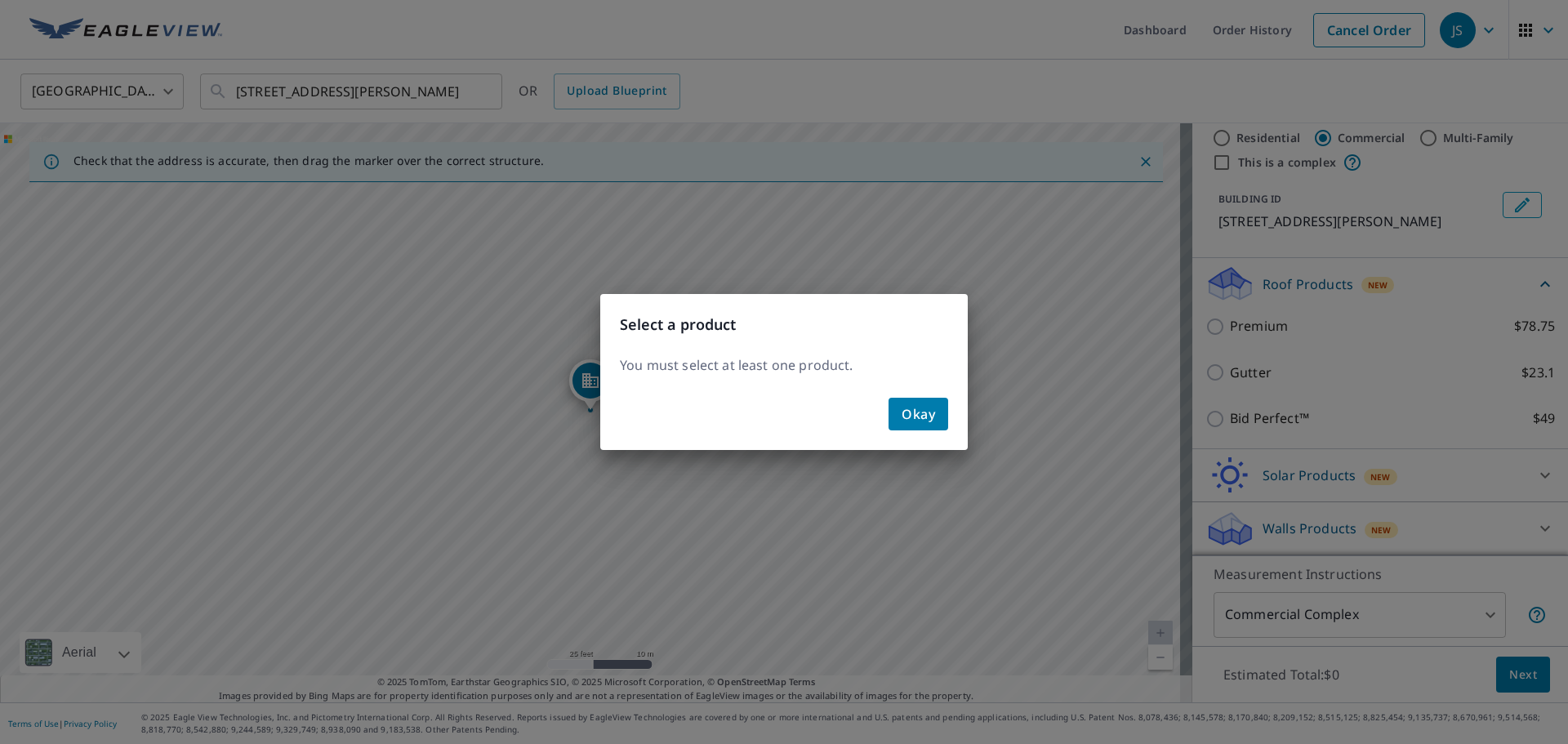
click at [920, 412] on span "Okay" at bounding box center [919, 414] width 34 height 22
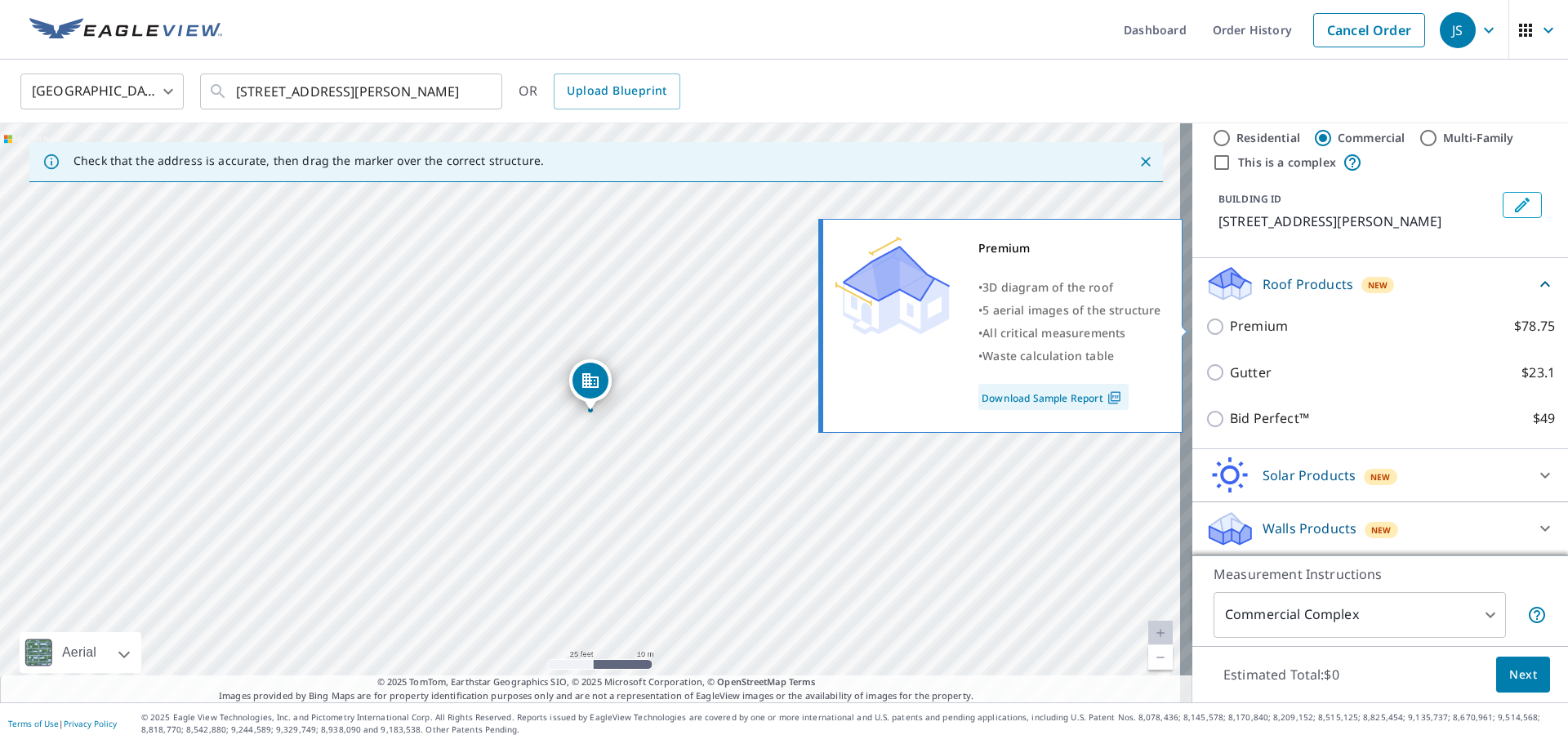
click at [1262, 323] on p "Premium" at bounding box center [1259, 326] width 58 height 21
click at [1230, 323] on input "Premium $78.75" at bounding box center [1218, 326] width 24 height 20
checkbox input "true"
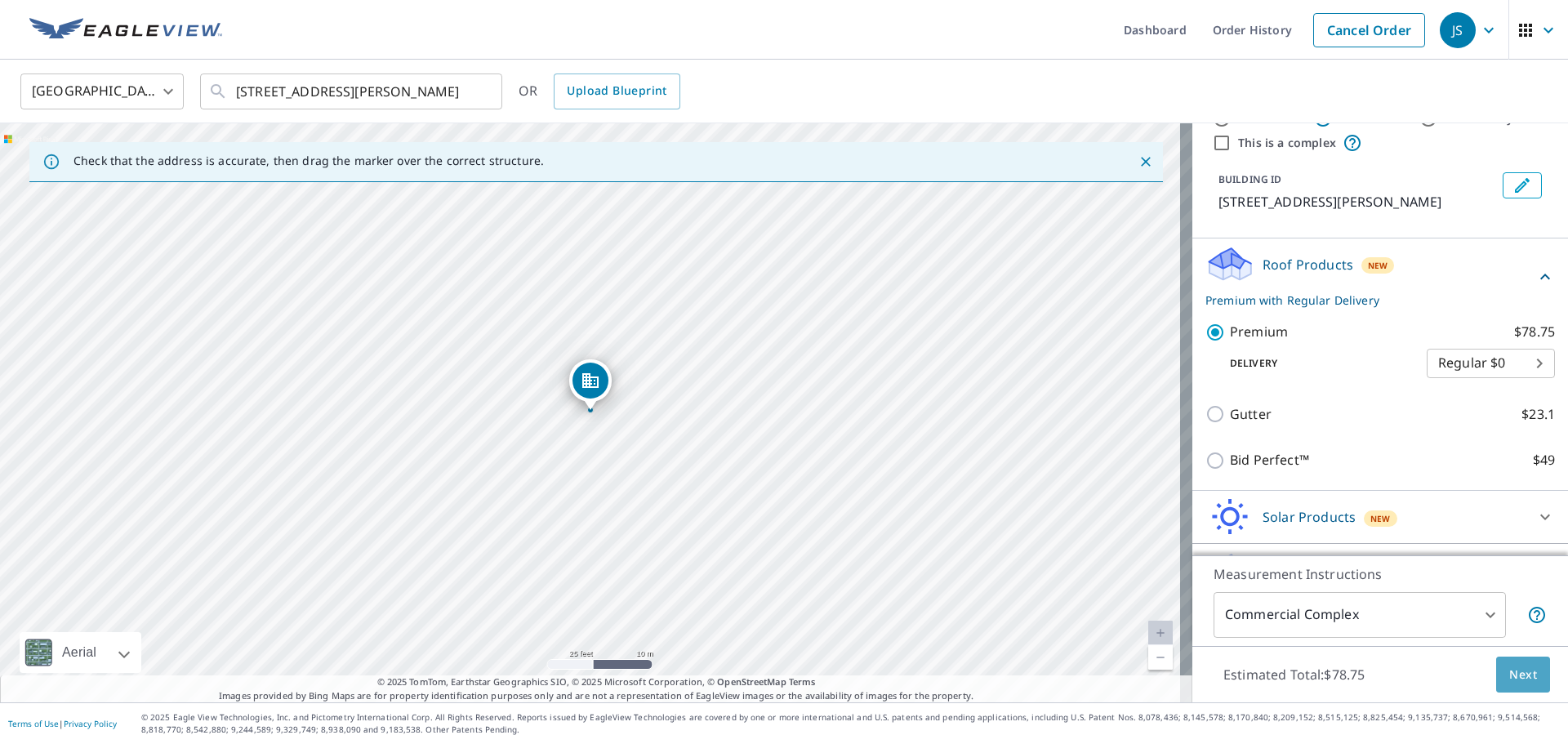
click at [1535, 681] on button "Next" at bounding box center [1523, 675] width 54 height 36
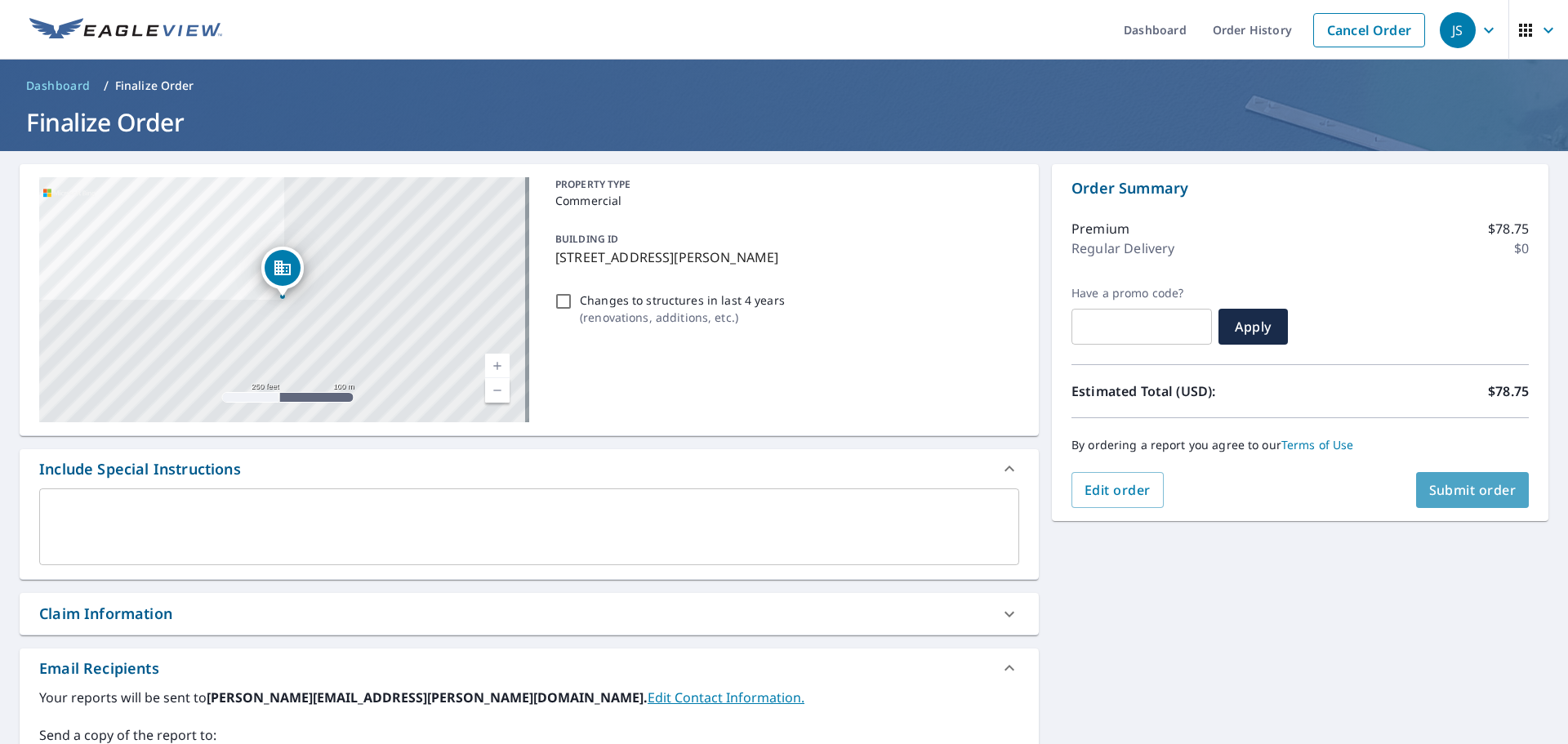
click at [1460, 491] on span "Submit order" at bounding box center [1474, 490] width 88 height 18
checkbox input "true"
